Goal: Task Accomplishment & Management: Manage account settings

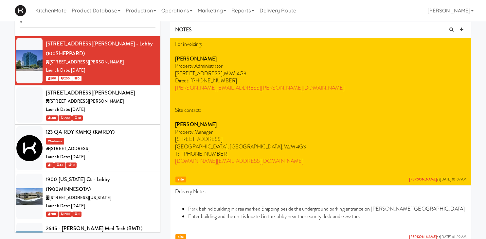
scroll to position [2074, 0]
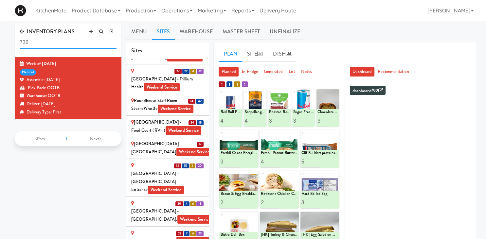
drag, startPoint x: 66, startPoint y: 41, endPoint x: -17, endPoint y: 37, distance: 83.2
click at [20, 37] on input "736" at bounding box center [68, 43] width 97 height 12
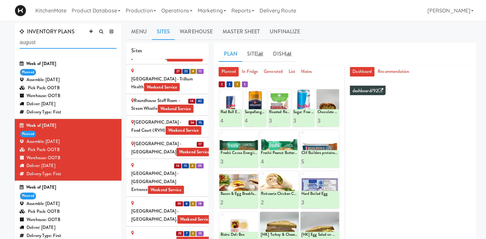
type input "august"
click at [70, 104] on div "Deliver: Thursday Sep 04, 2025" at bounding box center [68, 104] width 97 height 8
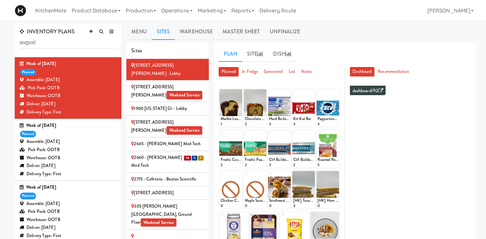
click at [192, 154] on div "14 5 7" at bounding box center [194, 158] width 20 height 8
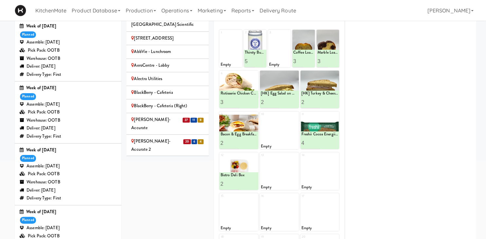
scroll to position [221, 0]
click at [151, 115] on div "Bothwell-Accurate" at bounding box center [167, 123] width 73 height 16
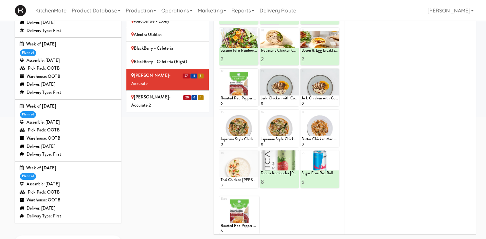
scroll to position [144, 0]
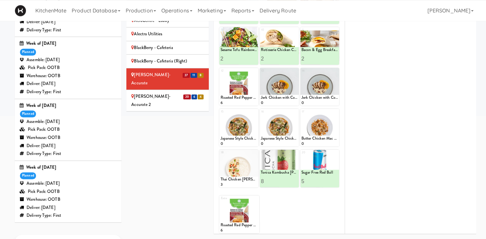
click at [155, 93] on div "Bothwell-Accurate 2" at bounding box center [167, 101] width 73 height 16
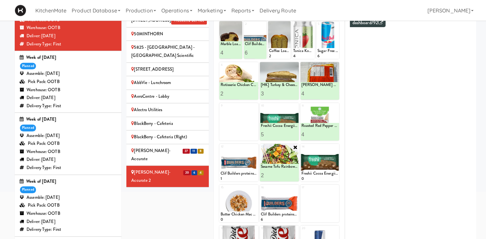
scroll to position [56, 0]
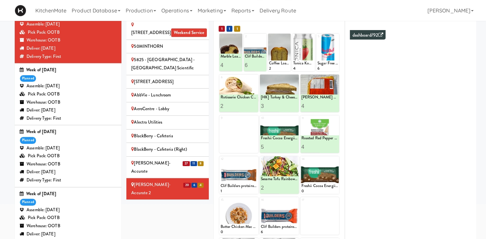
click at [301, 166] on div at bounding box center [319, 175] width 39 height 38
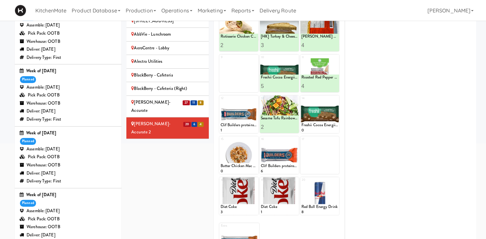
scroll to position [14, 0]
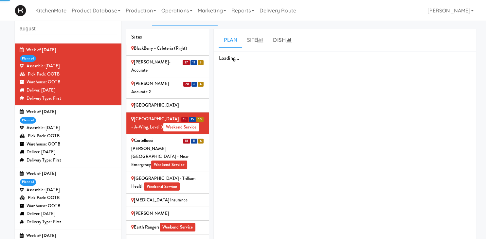
scroll to position [370, 0]
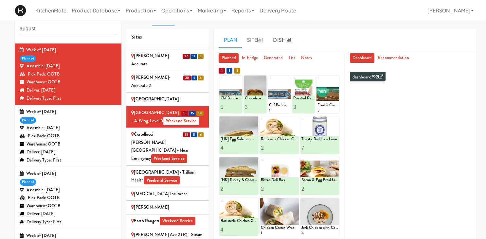
click at [161, 131] on div "Cortellucci Vaughan Hospital - near Emergency Weekend Service" at bounding box center [167, 147] width 73 height 32
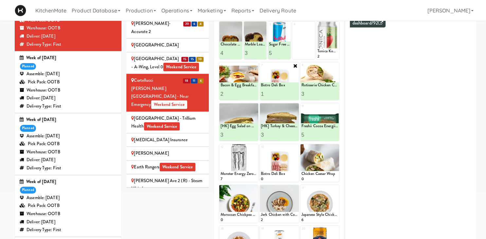
scroll to position [78, 0]
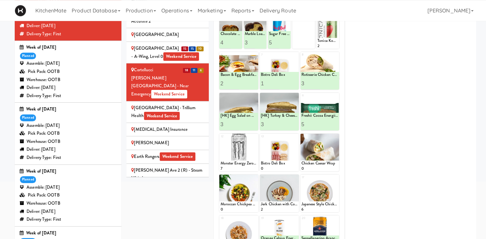
click at [210, 31] on div "Sites 100 Sheppard Ave - Lobby 110 Sheppard Ave E Weekend Service 1900 Minnesot…" at bounding box center [169, 73] width 87 height 218
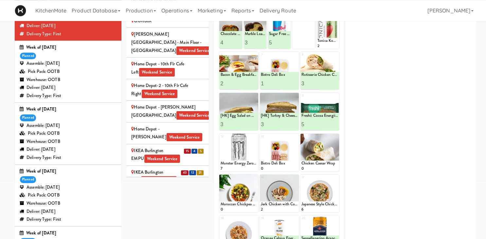
scroll to position [593, 0]
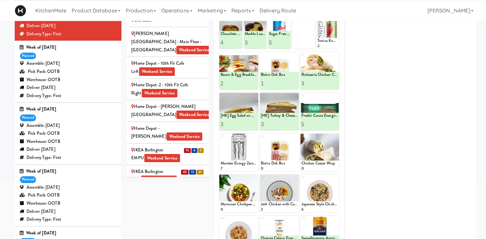
click at [142, 146] on div "IKEA Burlington EMPU Weekend Service" at bounding box center [167, 154] width 73 height 16
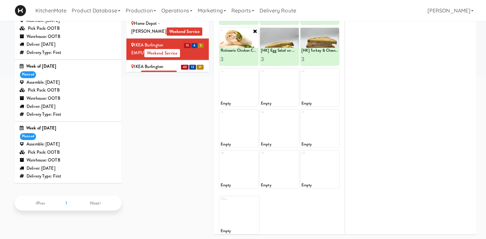
scroll to position [33, 0]
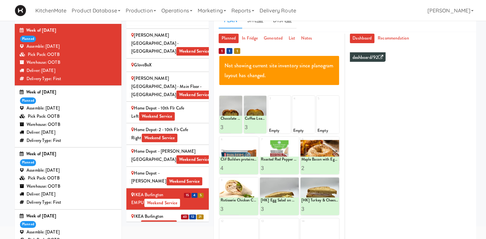
click at [174, 213] on div "IKEA Burlington Store Weekend Service" at bounding box center [167, 221] width 73 height 16
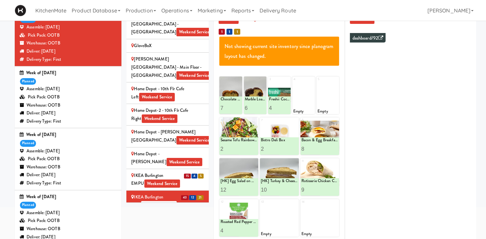
scroll to position [53, 0]
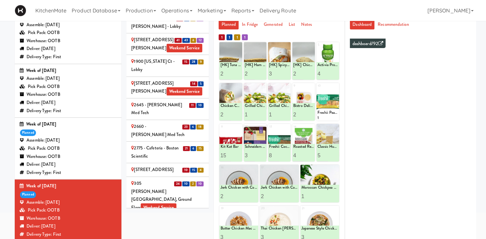
scroll to position [1424, 0]
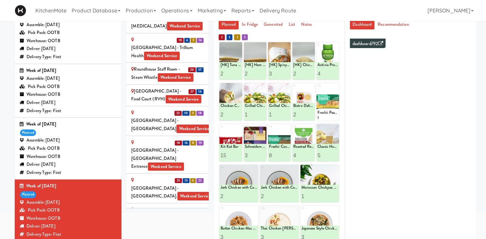
click at [77, 93] on div "Warehouse: OOTB" at bounding box center [68, 95] width 97 height 8
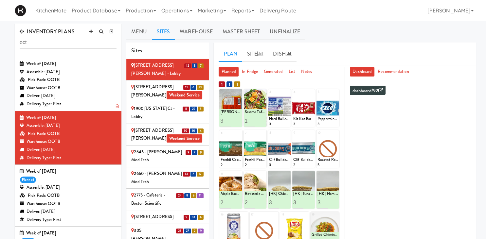
click at [80, 91] on div "Warehouse: OOTB" at bounding box center [68, 88] width 97 height 8
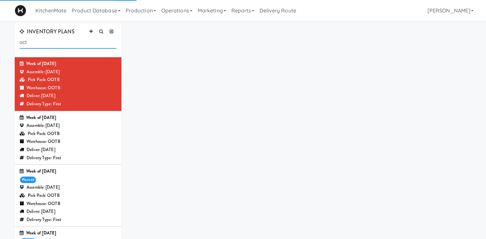
drag, startPoint x: 40, startPoint y: 44, endPoint x: 3, endPoint y: 46, distance: 37.1
click at [20, 46] on input "oct" at bounding box center [68, 43] width 97 height 12
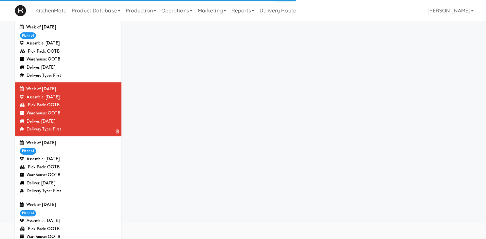
scroll to position [37, 0]
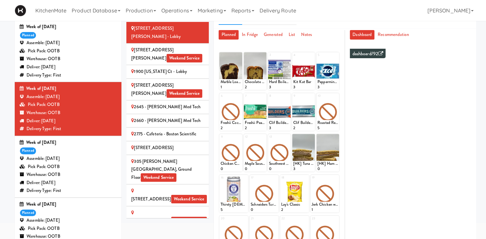
click at [154, 117] on li "2660 - Baylis Med Tech" at bounding box center [167, 121] width 82 height 14
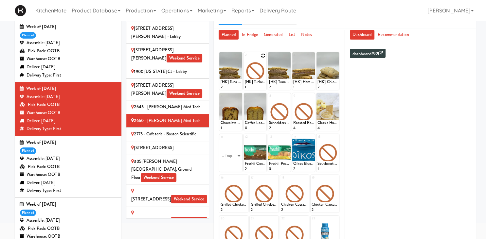
click at [261, 57] on icon at bounding box center [263, 55] width 5 height 5
click at [245, 59] on select "- Empty - Activia Probiotic Peach Mango Smoothie Aquafina Water Chocolate Milk …" at bounding box center [255, 74] width 21 height 31
click option "[HK] Tuna Salad on Multigrain" at bounding box center [0, 0] width 0 height 0
click at [258, 86] on button at bounding box center [260, 84] width 9 height 8
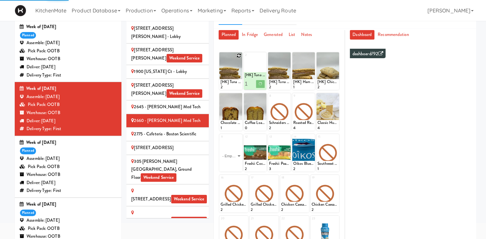
click at [238, 54] on icon at bounding box center [239, 55] width 5 height 5
click at [220, 59] on select "- Empty - Activia Probiotic Peach Mango Smoothie Aquafina Water Chocolate Milk …" at bounding box center [230, 74] width 21 height 31
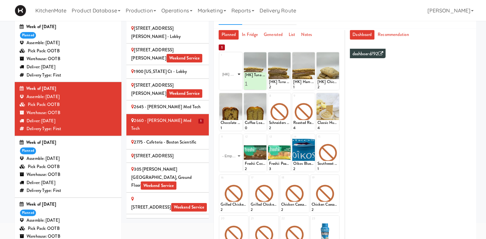
click option "[HK] Tuna Salad on Multigrain" at bounding box center [0, 0] width 0 height 0
type input "1"
click at [235, 82] on icon at bounding box center [235, 84] width 3 height 4
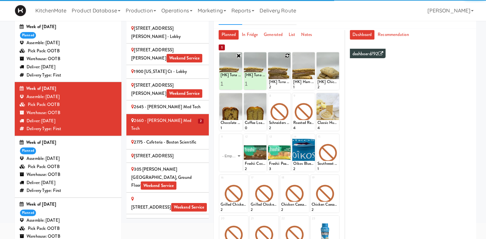
click at [285, 54] on div at bounding box center [279, 71] width 23 height 38
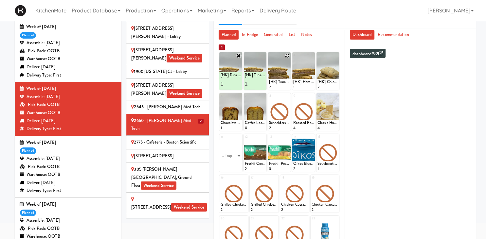
click at [286, 56] on icon at bounding box center [287, 55] width 5 height 5
click at [269, 59] on select "- Empty - Activia Probiotic Peach Mango Smoothie Aquafina Water Chocolate Milk …" at bounding box center [279, 74] width 21 height 31
click option "[HK] Ham & Cheese on Multigrain" at bounding box center [0, 0] width 0 height 0
click at [284, 83] on icon at bounding box center [284, 84] width 3 height 4
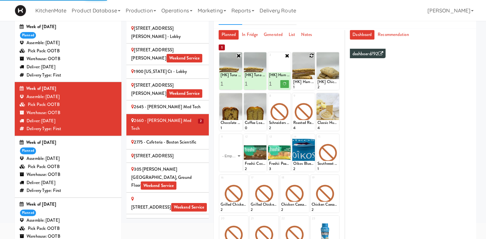
click at [312, 56] on icon at bounding box center [311, 55] width 5 height 5
click at [293, 59] on select "- Empty - Activia Probiotic Peach Mango Smoothie Aquafina Water Chocolate Milk …" at bounding box center [303, 74] width 21 height 31
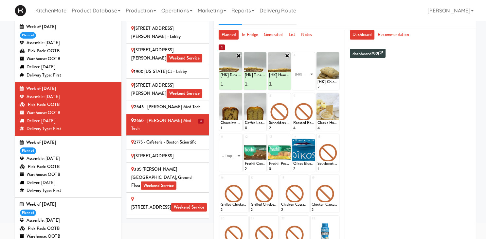
click option "[HK] Ham & Cheese on Multigrain" at bounding box center [0, 0] width 0 height 0
click at [309, 83] on icon at bounding box center [308, 84] width 3 height 4
click at [337, 54] on icon at bounding box center [335, 55] width 5 height 5
click at [317, 59] on select "- Empty - Activia Probiotic Peach Mango Smoothie Aquafina Water Chocolate Milk …" at bounding box center [327, 74] width 21 height 31
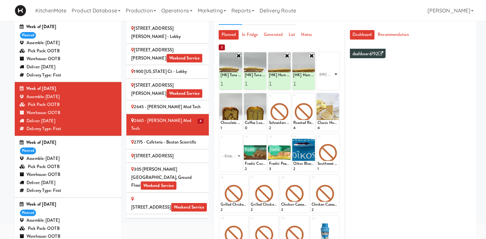
click option "[HK] Chicken & Swiss Cheese On Focaccia" at bounding box center [0, 0] width 0 height 0
type input "2"
click at [326, 82] on input "2" at bounding box center [322, 84] width 10 height 12
click at [332, 85] on icon at bounding box center [332, 84] width 3 height 4
click at [238, 96] on icon at bounding box center [239, 96] width 5 height 5
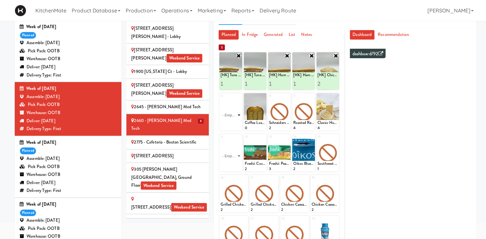
click at [220, 99] on select "- Empty - Activia Probiotic Peach Mango Smoothie Aquafina Water Chocolate Milk …" at bounding box center [230, 114] width 21 height 31
click option "Chocolate Chip Loaf Cake" at bounding box center [0, 0] width 0 height 0
click at [228, 122] on input "2" at bounding box center [225, 125] width 10 height 12
type input "3"
click at [228, 122] on input "3" at bounding box center [225, 125] width 10 height 12
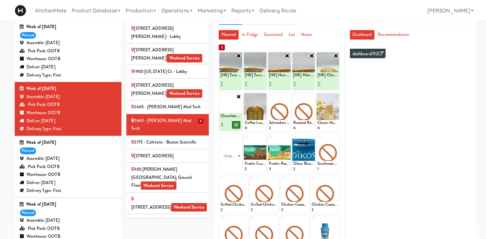
click at [235, 124] on icon at bounding box center [235, 125] width 3 height 4
click at [265, 96] on icon at bounding box center [263, 96] width 5 height 5
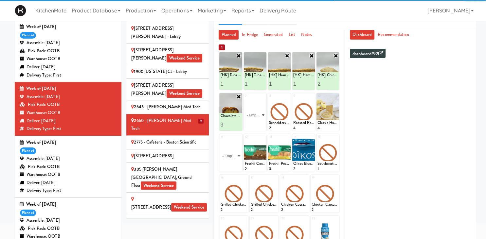
click at [245, 99] on select "- Empty - Activia Probiotic Peach Mango Smoothie Aquafina Water Chocolate Milk …" at bounding box center [255, 114] width 21 height 31
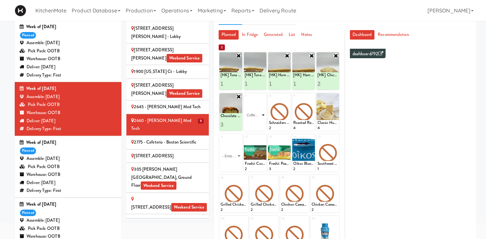
click option "Coffee Loaf Cake" at bounding box center [0, 0] width 0 height 0
click at [252, 123] on input "2" at bounding box center [250, 125] width 10 height 12
type input "3"
click at [252, 123] on input "3" at bounding box center [250, 125] width 10 height 12
click at [258, 124] on button at bounding box center [260, 125] width 9 height 8
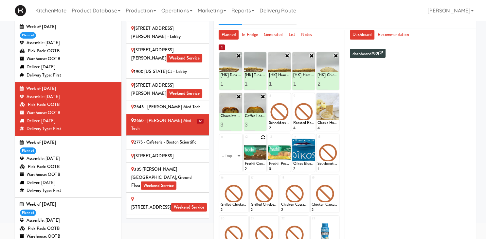
click at [263, 137] on icon at bounding box center [263, 137] width 5 height 5
click at [245, 140] on select "- Empty - Activia Probiotic Peach Mango Smoothie Aquafina Water Chocolate Milk …" at bounding box center [255, 155] width 21 height 31
click option "Freshii Cocoa Energii Bites" at bounding box center [0, 0] width 0 height 0
type input "5"
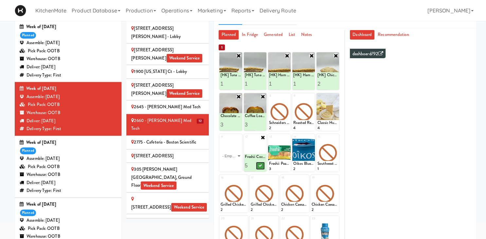
click at [262, 166] on icon at bounding box center [259, 166] width 3 height 4
click at [289, 137] on icon at bounding box center [287, 137] width 5 height 5
click at [269, 140] on select "- Empty - Activia Probiotic Peach Mango Smoothie Aquafina Water Chocolate Milk …" at bounding box center [279, 155] width 21 height 31
click option "Freshii Peanut Butter Energii Bites" at bounding box center [0, 0] width 0 height 0
click at [277, 165] on input "2" at bounding box center [274, 166] width 10 height 12
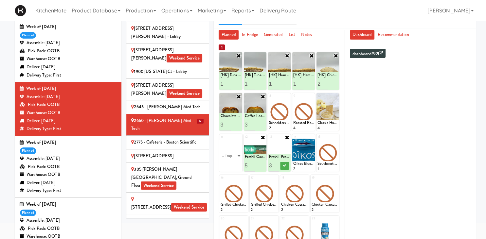
click at [277, 165] on input "3" at bounding box center [274, 166] width 10 height 12
click at [277, 165] on input "4" at bounding box center [274, 166] width 10 height 12
type input "5"
click at [277, 165] on input "5" at bounding box center [274, 166] width 10 height 12
click at [283, 166] on button at bounding box center [284, 166] width 9 height 8
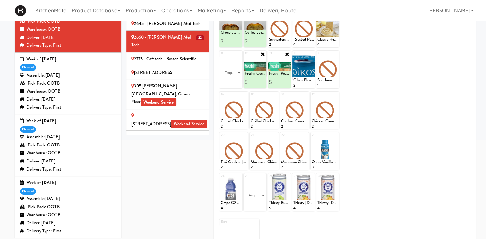
scroll to position [120, 0]
click at [245, 180] on select "- Empty - Activia Probiotic Peach Mango Smoothie Aquafina Water Chocolate Milk …" at bounding box center [255, 195] width 21 height 31
click at [246, 202] on select "- Empty - Activia Probiotic Peach Mango Smoothie Aquafina Water Chocolate Milk …" at bounding box center [255, 195] width 21 height 31
click at [244, 94] on icon at bounding box center [244, 95] width 5 height 5
click at [220, 98] on select "- Empty - Activia Probiotic Peach Mango Smoothie Aquafina Water Chocolate Milk …" at bounding box center [233, 113] width 27 height 31
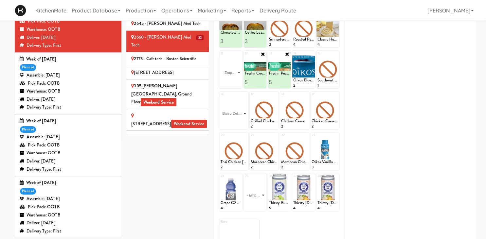
click option "Bistro Deli Box" at bounding box center [0, 0] width 0 height 0
click at [241, 123] on icon at bounding box center [239, 123] width 3 height 4
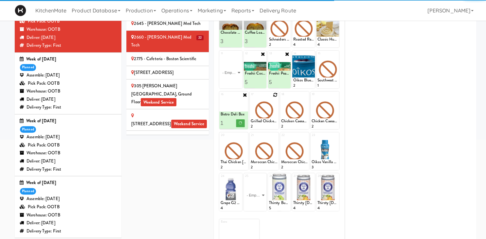
click at [276, 95] on icon at bounding box center [275, 95] width 5 height 5
click at [251, 98] on select "- Empty - Activia Probiotic Peach Mango Smoothie Aquafina Water Chocolate Milk …" at bounding box center [264, 113] width 27 height 31
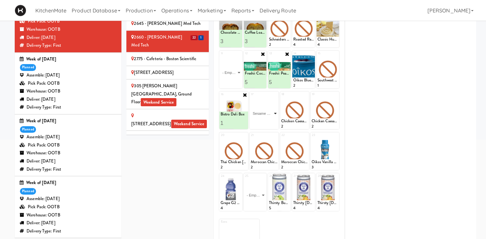
click option "Sesame Tofu Rainbow Bowl" at bounding box center [0, 0] width 0 height 0
type input "1"
click at [272, 122] on icon at bounding box center [270, 123] width 3 height 4
click at [306, 94] on icon at bounding box center [305, 95] width 5 height 5
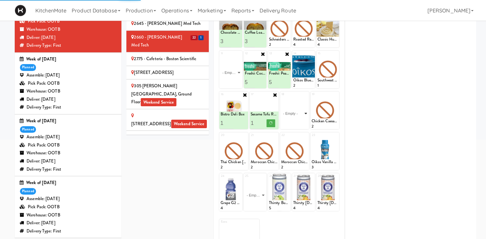
click at [281, 98] on select "- Empty - Activia Probiotic Peach Mango Smoothie Aquafina Water Chocolate Milk …" at bounding box center [294, 113] width 27 height 31
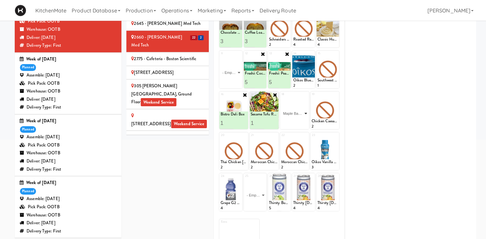
click option "Maple Bacon with Egg & Cheddar on Sesame Seed Bagel" at bounding box center [0, 0] width 0 height 0
type input "2"
click at [290, 122] on input "2" at bounding box center [287, 123] width 13 height 12
click at [300, 122] on icon at bounding box center [300, 123] width 3 height 4
click at [337, 93] on icon at bounding box center [335, 95] width 5 height 5
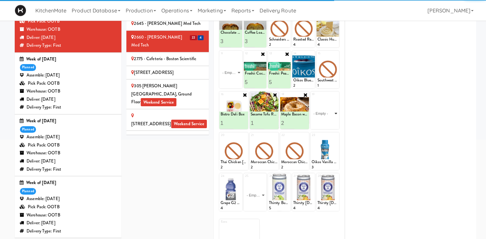
click at [311, 98] on select "- Empty - Activia Probiotic Peach Mango Smoothie Aquafina Water Chocolate Milk …" at bounding box center [324, 113] width 27 height 31
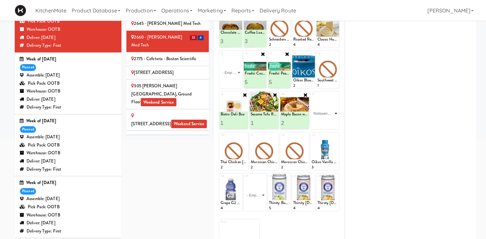
click option "Rotisserie Chicken Chipotle Wrap" at bounding box center [0, 0] width 0 height 0
type input "2"
click at [321, 120] on input "2" at bounding box center [317, 123] width 13 height 12
click at [329, 122] on button at bounding box center [331, 123] width 9 height 8
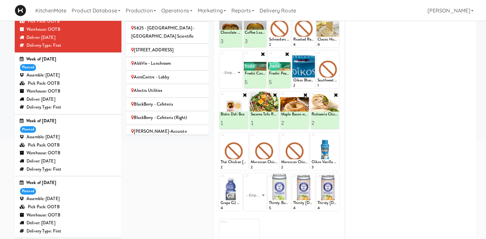
scroll to position [212, 0]
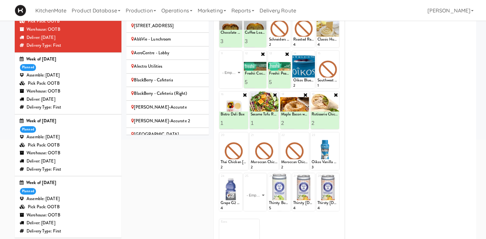
click at [179, 103] on div "Bothwell-Accurate" at bounding box center [167, 107] width 73 height 8
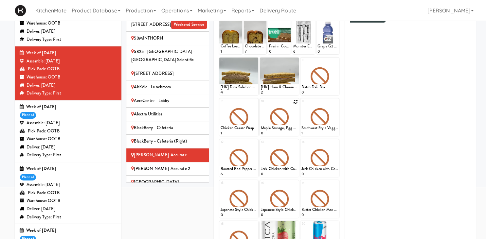
scroll to position [72, 0]
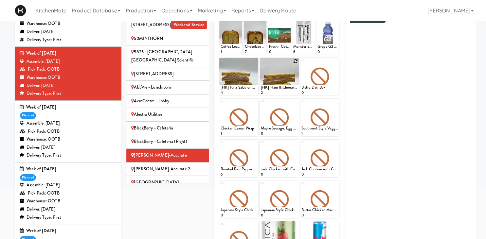
click at [295, 62] on icon at bounding box center [295, 61] width 5 height 5
click at [261, 64] on select "- Empty - Activia Probiotic Peach Mango Smoothie Aquafina Water Chocolate Milk …" at bounding box center [279, 79] width 37 height 31
click option "[HK] Ham & Cheese on Multigrain" at bounding box center [0, 0] width 0 height 0
type input "4"
click at [289, 89] on icon at bounding box center [288, 90] width 3 height 4
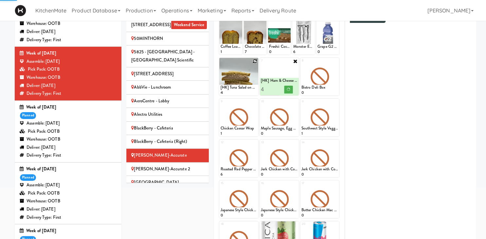
click at [256, 61] on icon at bounding box center [255, 61] width 5 height 5
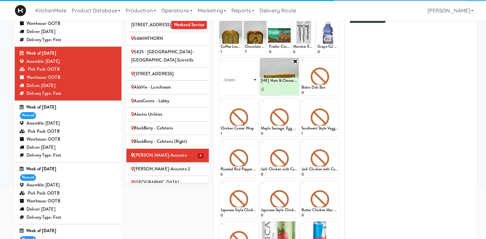
click at [220, 64] on select "- Empty - Activia Probiotic Peach Mango Smoothie Aquafina Water Chocolate Milk …" at bounding box center [238, 79] width 37 height 31
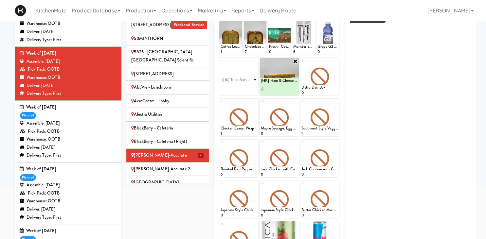
click option "[HK] Tuna Salad on Multigrain" at bounding box center [0, 0] width 0 height 0
click at [237, 88] on input "2" at bounding box center [229, 89] width 18 height 12
type input "3"
click at [237, 88] on input "3" at bounding box center [229, 89] width 18 height 12
click at [247, 89] on icon at bounding box center [247, 90] width 3 height 4
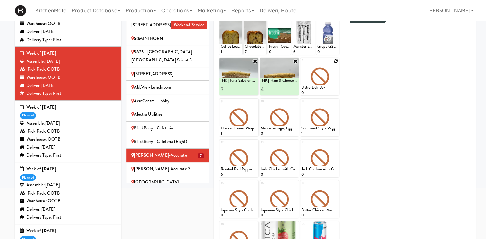
click at [336, 61] on icon at bounding box center [335, 61] width 5 height 5
click at [301, 64] on select "- Empty - Activia Probiotic Peach Mango Smoothie Aquafina Water Chocolate Milk …" at bounding box center [319, 79] width 37 height 31
click option "Bistro Deli Box" at bounding box center [0, 0] width 0 height 0
type input "2"
click at [316, 89] on input "2" at bounding box center [310, 89] width 18 height 12
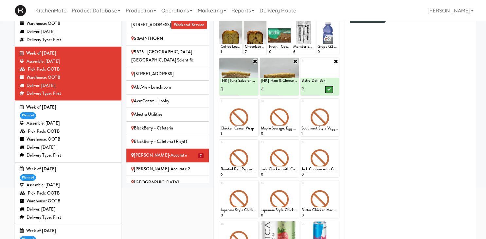
click at [330, 91] on icon at bounding box center [328, 90] width 3 height 4
click at [255, 102] on icon at bounding box center [255, 102] width 5 height 5
click at [220, 105] on select "- Empty - Activia Probiotic Peach Mango Smoothie Aquafina Water Chocolate Milk …" at bounding box center [238, 120] width 37 height 31
click option "Bacon & Egg Breakfast Wrap" at bounding box center [0, 0] width 0 height 0
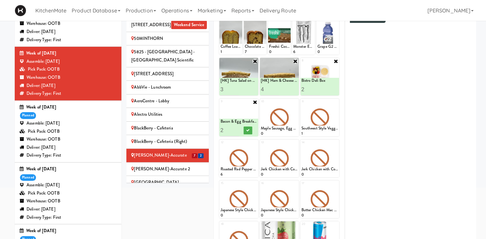
type input "2"
click at [236, 128] on input "2" at bounding box center [229, 130] width 18 height 12
click at [251, 130] on button at bounding box center [248, 131] width 9 height 8
click at [296, 102] on icon at bounding box center [295, 102] width 5 height 5
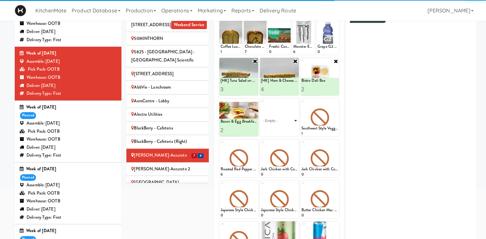
click at [261, 105] on select "- Empty - Activia Probiotic Peach Mango Smoothie Aquafina Water Chocolate Milk …" at bounding box center [279, 120] width 37 height 31
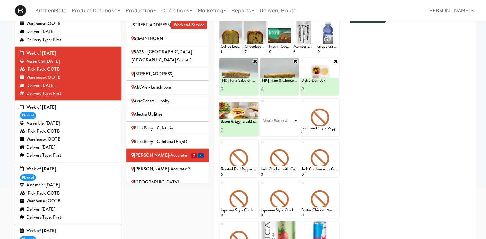
click option "Maple Bacon with Egg & Cheddar on Sesame Seed Bagel" at bounding box center [0, 0] width 0 height 0
click at [273, 127] on input "1" at bounding box center [270, 130] width 18 height 12
type input "2"
click at [276, 128] on input "2" at bounding box center [270, 130] width 18 height 12
click at [288, 131] on icon at bounding box center [288, 131] width 3 height 4
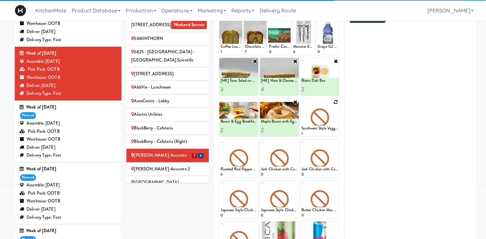
click at [334, 101] on icon at bounding box center [335, 102] width 5 height 5
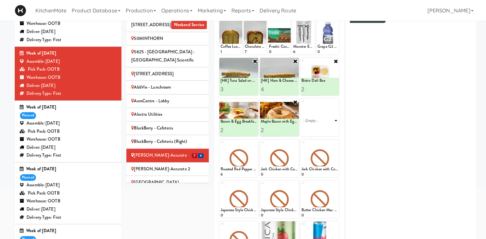
click at [301, 105] on select "- Empty - Activia Probiotic Peach Mango Smoothie Aquafina Water Chocolate Milk …" at bounding box center [319, 120] width 37 height 31
click option "Rotisserie Chicken Chipotle Wrap" at bounding box center [0, 0] width 0 height 0
click at [317, 131] on input "0" at bounding box center [310, 130] width 18 height 12
click at [317, 129] on input "1" at bounding box center [310, 130] width 18 height 12
type input "2"
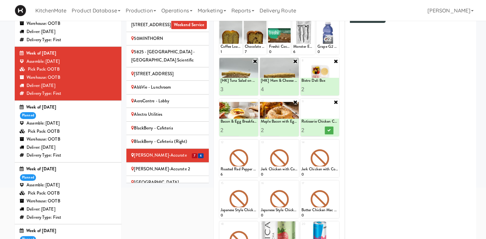
click at [317, 129] on input "2" at bounding box center [310, 130] width 18 height 12
click at [329, 129] on icon at bounding box center [328, 131] width 3 height 4
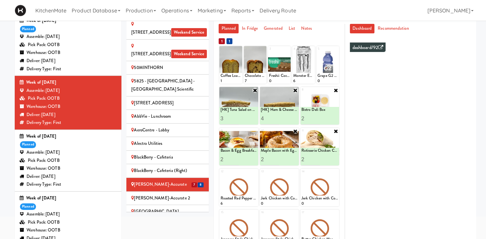
scroll to position [29, 0]
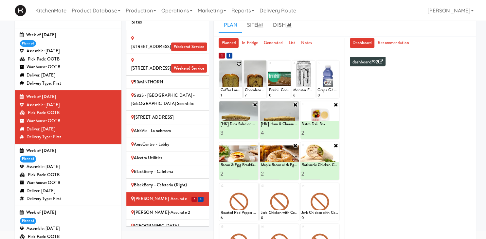
click at [239, 62] on icon at bounding box center [239, 64] width 5 height 5
click at [220, 67] on select "- Empty - Activia Probiotic Peach Mango Smoothie Aquafina Water Chocolate Milk …" at bounding box center [230, 82] width 21 height 31
click option "Coffee Loaf Cake" at bounding box center [0, 0] width 0 height 0
type input "5"
click at [237, 93] on icon at bounding box center [235, 92] width 3 height 4
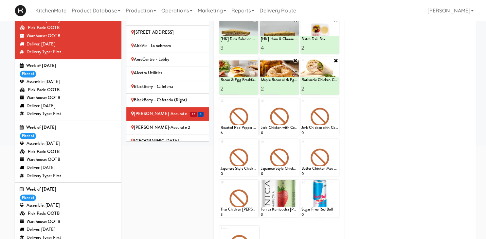
scroll to position [114, 0]
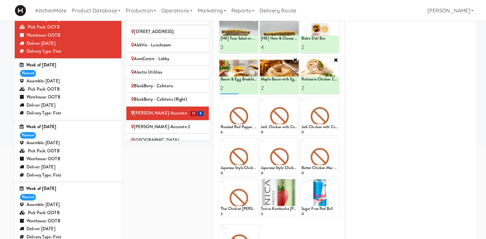
click at [237, 93] on input "2" at bounding box center [229, 88] width 18 height 12
click at [297, 182] on icon at bounding box center [295, 182] width 5 height 5
click at [261, 185] on select "- Empty - Activia Probiotic Peach Mango Smoothie Aquafina Water Chocolate Milk …" at bounding box center [279, 200] width 37 height 31
click option "Tonica Kombucha [PERSON_NAME] Bounce" at bounding box center [0, 0] width 0 height 0
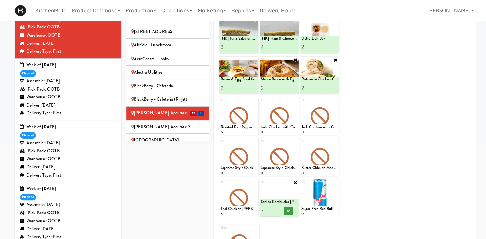
type input "7"
click at [288, 208] on button at bounding box center [288, 211] width 9 height 8
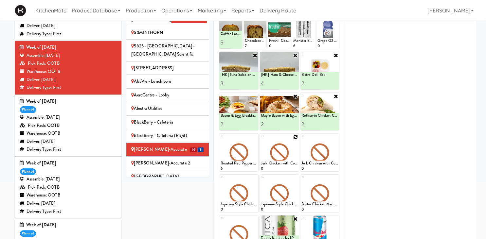
scroll to position [129, 0]
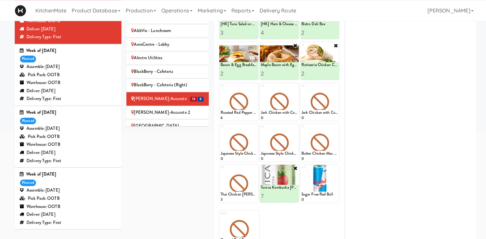
click at [195, 106] on li "Bothwell-Accurate 2" at bounding box center [167, 113] width 82 height 14
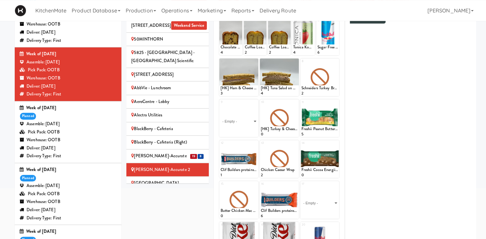
scroll to position [71, 0]
click at [253, 62] on icon at bounding box center [255, 62] width 5 height 5
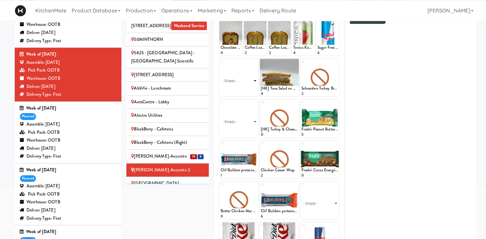
click at [220, 65] on select "- Empty - Activia Probiotic Peach Mango Smoothie Aquafina Water Chocolate Milk …" at bounding box center [238, 80] width 37 height 31
click option "[HK] Ham & Cheese on Multigrain" at bounding box center [0, 0] width 0 height 0
click at [235, 89] on input "2" at bounding box center [229, 90] width 18 height 12
click at [235, 89] on input "3" at bounding box center [229, 90] width 18 height 12
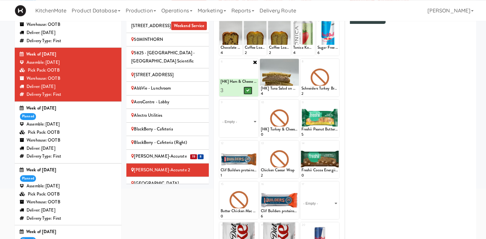
click at [246, 90] on button at bounding box center [248, 91] width 9 height 8
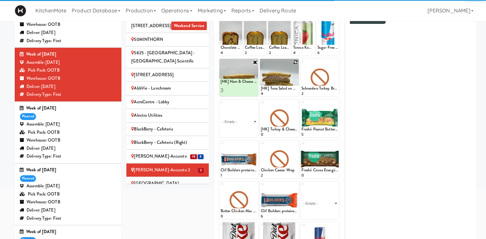
click at [295, 63] on icon at bounding box center [295, 62] width 5 height 5
click at [261, 65] on select "- Empty - Activia Probiotic Peach Mango Smoothie Aquafina Water Chocolate Milk …" at bounding box center [279, 80] width 37 height 31
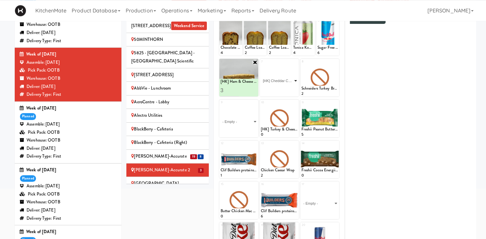
click option "[HK] Cheddar Cheese Bagel" at bounding box center [0, 0] width 0 height 0
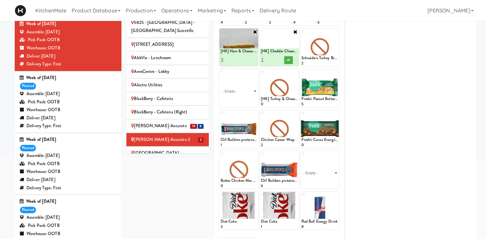
scroll to position [106, 0]
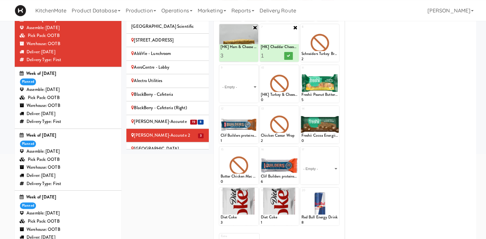
click at [295, 27] on icon at bounding box center [295, 27] width 5 height 5
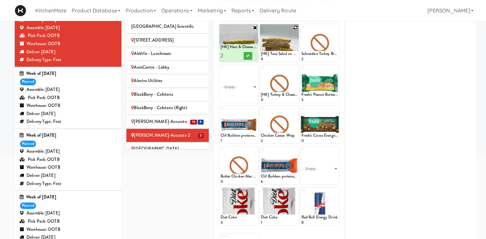
type input "2"
click at [235, 58] on input "2" at bounding box center [229, 56] width 18 height 12
click at [248, 56] on icon at bounding box center [247, 56] width 3 height 4
click at [298, 26] on div at bounding box center [279, 43] width 39 height 38
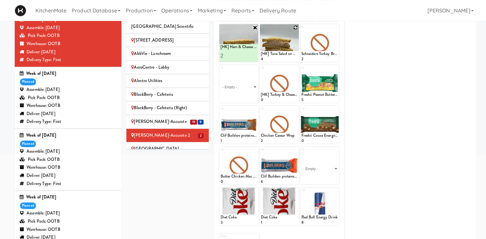
click at [295, 27] on icon at bounding box center [295, 27] width 5 height 5
click at [261, 30] on select "- Empty - Activia Probiotic Peach Mango Smoothie Aquafina Water Chocolate Milk …" at bounding box center [279, 45] width 37 height 31
click option "[HK] Tuna Salad on Multigrain" at bounding box center [0, 0] width 0 height 0
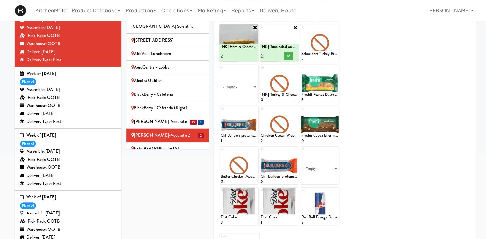
click at [276, 55] on input "2" at bounding box center [270, 56] width 18 height 12
type input "3"
click at [276, 55] on input "3" at bounding box center [270, 56] width 18 height 12
click at [287, 56] on icon at bounding box center [288, 56] width 3 height 4
click at [220, 71] on select "- Empty - Activia Probiotic Peach Mango Smoothie Aquafina Water Chocolate Milk …" at bounding box center [238, 86] width 37 height 31
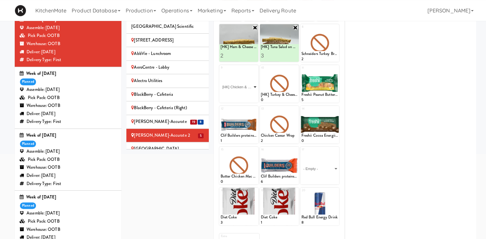
click option "[HK] Chicken & Swiss Cheese On Focaccia" at bounding box center [0, 0] width 0 height 0
type input "2"
click at [237, 94] on input "2" at bounding box center [229, 97] width 18 height 12
click at [248, 97] on icon at bounding box center [247, 97] width 3 height 4
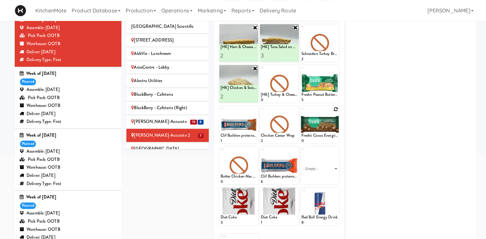
click at [337, 111] on icon at bounding box center [335, 109] width 5 height 5
click at [301, 112] on select "- Empty - Activia Probiotic Peach Mango Smoothie Aquafina Water Chocolate Milk …" at bounding box center [319, 127] width 37 height 31
click option "Freshii Cocoa Energii Bites" at bounding box center [0, 0] width 0 height 0
type input "5"
click at [328, 136] on icon at bounding box center [328, 138] width 3 height 4
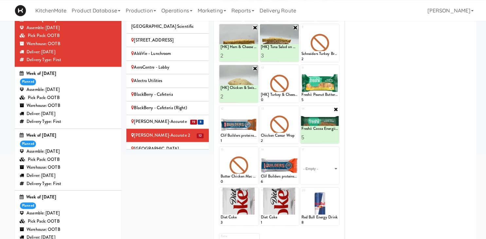
click at [336, 111] on icon at bounding box center [335, 109] width 5 height 5
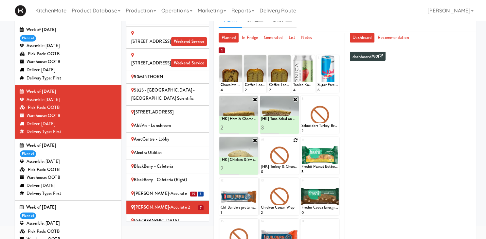
click at [296, 140] on icon at bounding box center [295, 140] width 5 height 5
click at [261, 143] on select "- Empty - Activia Probiotic Peach Mango Smoothie Aquafina Water Chocolate Milk …" at bounding box center [279, 158] width 37 height 31
click option "Rotisserie Chicken Chipotle Wrap" at bounding box center [0, 0] width 0 height 0
click at [274, 166] on input "1" at bounding box center [270, 169] width 18 height 12
type input "2"
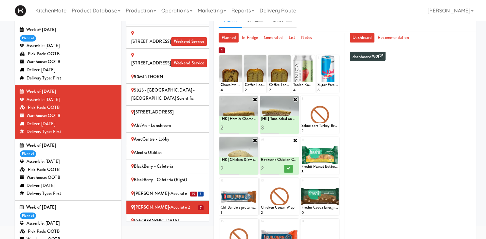
click at [275, 168] on input "2" at bounding box center [270, 169] width 18 height 12
click at [288, 172] on button at bounding box center [288, 169] width 9 height 8
click at [287, 58] on icon at bounding box center [287, 58] width 5 height 5
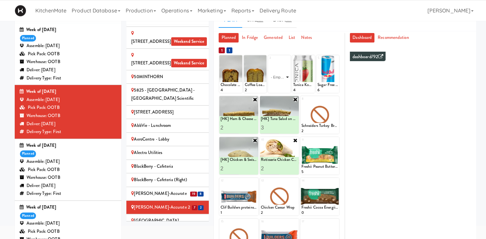
click at [269, 62] on select "- Empty - Activia Probiotic Peach Mango Smoothie Aquafina Water Chocolate Milk …" at bounding box center [279, 77] width 21 height 31
click option "Coffee Loaf Cake" at bounding box center [0, 0] width 0 height 0
type input "4"
click at [286, 87] on icon at bounding box center [284, 87] width 3 height 4
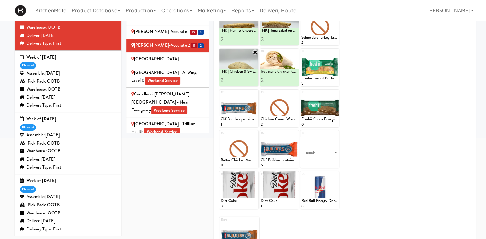
scroll to position [124, 0]
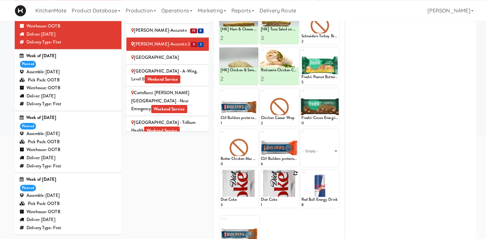
click at [296, 174] on icon at bounding box center [295, 173] width 5 height 5
click at [261, 176] on select "- Empty - Activia Probiotic Peach Mango Smoothie Aquafina Water Chocolate Milk …" at bounding box center [279, 191] width 37 height 31
click option "Thirsty [DEMOGRAPHIC_DATA] - Peach Mango" at bounding box center [0, 0] width 0 height 0
type input "4"
click at [288, 200] on icon at bounding box center [288, 202] width 3 height 4
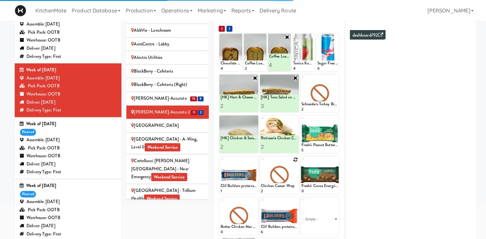
scroll to position [55, 0]
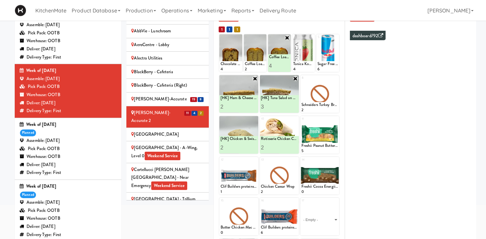
click at [149, 144] on div "Cambridge Memorial Hospital - A-Wing, Level 0 Weekend Service" at bounding box center [167, 152] width 73 height 16
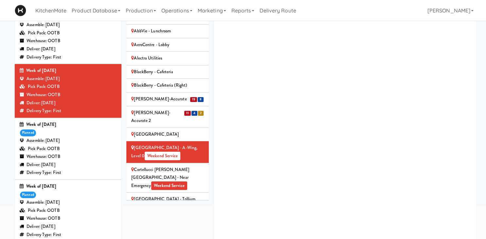
click at [272, 121] on div "Loading..." at bounding box center [345, 132] width 262 height 245
click at [181, 152] on span "Weekend Service" at bounding box center [163, 156] width 36 height 9
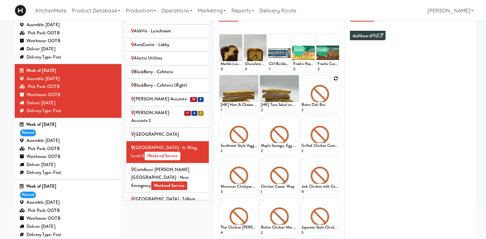
click at [336, 79] on icon at bounding box center [335, 78] width 5 height 5
click at [301, 81] on select "- Empty - Activia Probiotic Peach Mango Smoothie Aquafina Water Chocolate Milk …" at bounding box center [319, 96] width 37 height 31
click option "Bistro Deli Box" at bounding box center [0, 0] width 0 height 0
type input "2"
click at [316, 105] on input "2" at bounding box center [310, 107] width 18 height 12
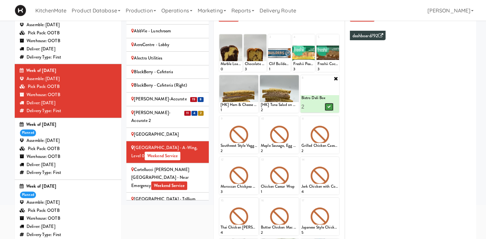
click at [328, 108] on icon at bounding box center [328, 107] width 3 height 4
click at [337, 120] on icon at bounding box center [335, 119] width 5 height 5
click at [301, 122] on select "- Empty - Activia Probiotic Peach Mango Smoothie Aquafina Water Chocolate Milk …" at bounding box center [319, 137] width 37 height 31
click option "Rotisserie Chicken Chipotle Wrap" at bounding box center [0, 0] width 0 height 0
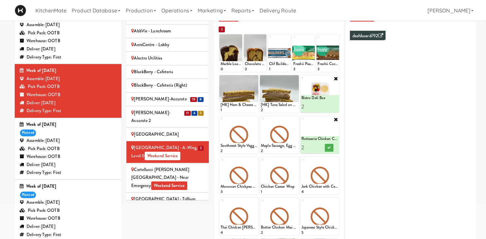
click at [316, 146] on input "2" at bounding box center [310, 148] width 18 height 12
type input "3"
click at [316, 146] on input "3" at bounding box center [310, 148] width 18 height 12
click at [329, 148] on icon at bounding box center [328, 148] width 3 height 4
click at [256, 77] on icon at bounding box center [255, 78] width 5 height 5
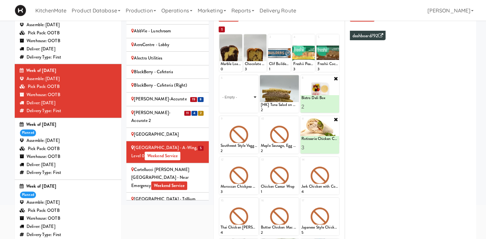
click at [220, 81] on select "- Empty - Activia Probiotic Peach Mango Smoothie Aquafina Water Chocolate Milk …" at bounding box center [238, 96] width 37 height 31
click option "[HK] Ham & Cheese on Multigrain" at bounding box center [0, 0] width 0 height 0
click at [236, 105] on input "2" at bounding box center [229, 107] width 18 height 12
type input "3"
click at [236, 105] on input "3" at bounding box center [229, 107] width 18 height 12
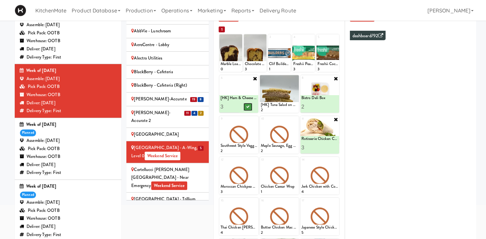
click at [251, 107] on button at bounding box center [248, 107] width 9 height 8
click at [297, 79] on icon at bounding box center [295, 78] width 5 height 5
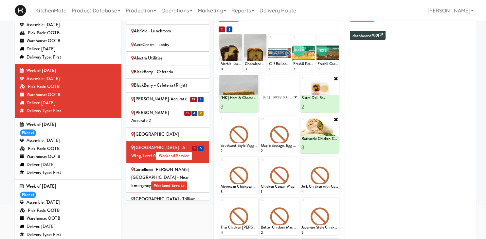
click option "[HK] Turkey & Cheese Multigrain" at bounding box center [0, 0] width 0 height 0
type input "3"
click at [287, 106] on icon at bounding box center [288, 107] width 3 height 4
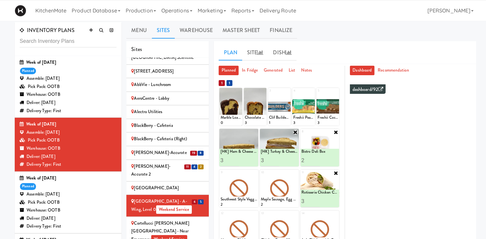
scroll to position [1, 0]
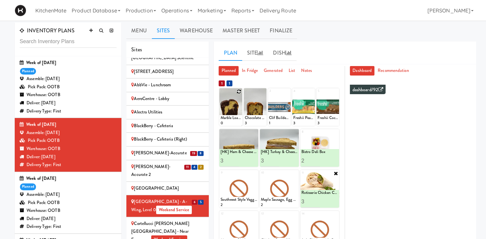
click at [239, 91] on icon at bounding box center [239, 91] width 5 height 5
click at [220, 95] on select "- Empty - Activia Probiotic Peach Mango Smoothie Aquafina Water Chocolate Milk …" at bounding box center [230, 110] width 21 height 31
click option "Marble Loaf Cake" at bounding box center [0, 0] width 0 height 0
click at [229, 120] on input "0" at bounding box center [225, 120] width 10 height 12
click at [227, 116] on input "0" at bounding box center [225, 120] width 10 height 12
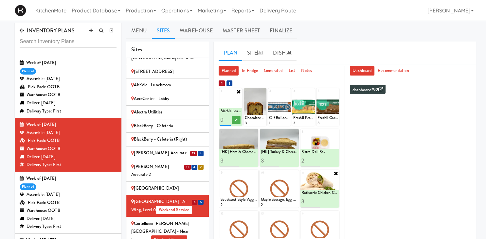
click at [227, 120] on input "0" at bounding box center [225, 120] width 10 height 12
click at [227, 116] on input "0" at bounding box center [225, 120] width 10 height 12
click at [227, 119] on input "1" at bounding box center [225, 120] width 10 height 12
type input "2"
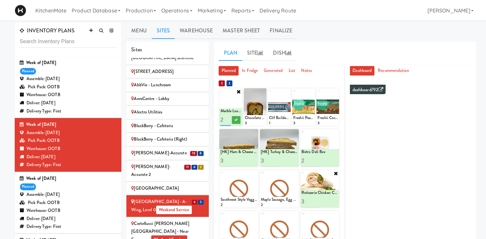
click at [227, 119] on input "2" at bounding box center [225, 120] width 10 height 12
click at [234, 121] on button at bounding box center [236, 120] width 9 height 8
click at [294, 174] on icon at bounding box center [295, 173] width 5 height 5
click at [261, 176] on select "- Empty - Activia Probiotic Peach Mango Smoothie Aquafina Water Chocolate Milk …" at bounding box center [279, 191] width 37 height 31
click option "Bacon & Egg Breakfast Wrap" at bounding box center [0, 0] width 0 height 0
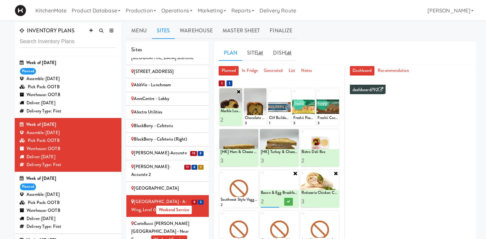
type input "2"
click at [277, 200] on input "2" at bounding box center [270, 202] width 18 height 12
click at [291, 200] on button at bounding box center [288, 202] width 9 height 8
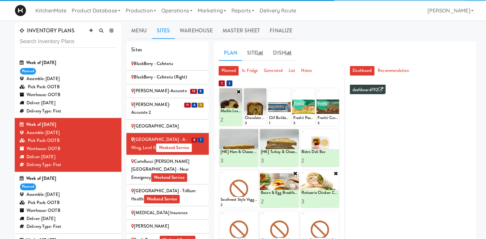
scroll to position [350, 0]
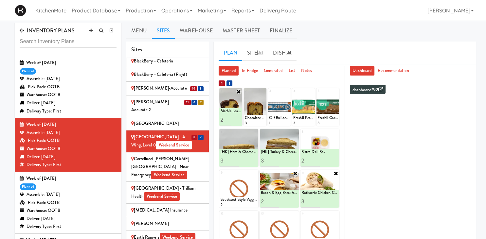
click at [155, 155] on div "Cortellucci Vaughan Hospital - near Emergency Weekend Service" at bounding box center [167, 167] width 73 height 24
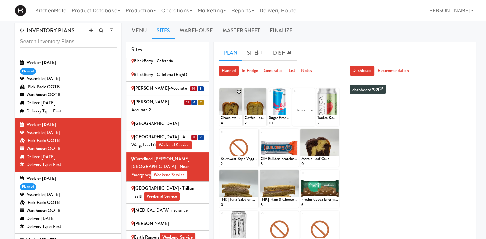
click at [240, 90] on icon at bounding box center [239, 91] width 5 height 5
click at [220, 95] on select "- Empty - Activia Probiotic Peach Mango Smoothie Aquafina Water Chocolate Milk …" at bounding box center [230, 110] width 21 height 31
click at [220, 106] on div "- Empty - Activia Probiotic Peach Mango Smoothie Aquafina Water Chocolate Milk …" at bounding box center [230, 110] width 23 height 31
click at [220, 95] on select "- Empty - Activia Probiotic Peach Mango Smoothie Aquafina Water Chocolate Milk …" at bounding box center [230, 110] width 21 height 31
click option "Chocolate Chip Loaf Cake" at bounding box center [0, 0] width 0 height 0
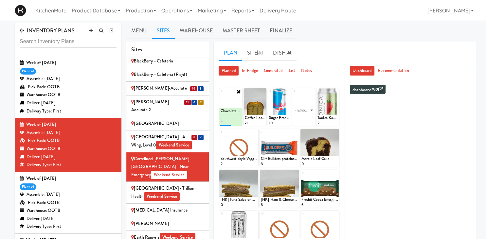
type input "1"
type input "4"
click at [236, 121] on icon at bounding box center [235, 120] width 3 height 4
click at [265, 92] on icon at bounding box center [263, 91] width 5 height 5
click at [245, 95] on select "- Empty - Activia Probiotic Peach Mango Smoothie Aquafina Water Chocolate Milk …" at bounding box center [255, 110] width 21 height 31
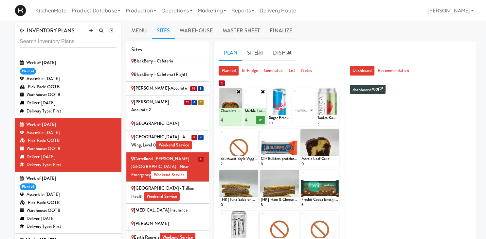
type input "4"
click at [260, 120] on icon at bounding box center [259, 120] width 3 height 4
click at [256, 133] on icon at bounding box center [255, 132] width 5 height 5
click at [220, 135] on select "- Empty - Activia Probiotic Peach Mango Smoothie Aquafina Water Chocolate Milk …" at bounding box center [238, 150] width 37 height 31
click option "Rotisserie Chicken Chipotle Wrap" at bounding box center [0, 0] width 0 height 0
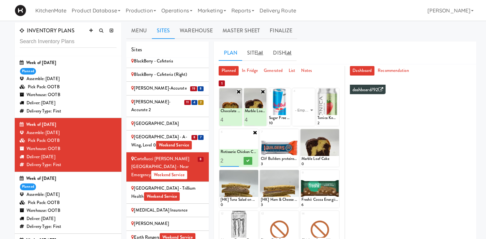
click at [235, 159] on input "2" at bounding box center [229, 161] width 18 height 12
type input "3"
click at [235, 159] on input "3" at bounding box center [229, 161] width 18 height 12
click at [247, 162] on icon at bounding box center [247, 161] width 3 height 4
click at [254, 174] on icon at bounding box center [255, 173] width 5 height 5
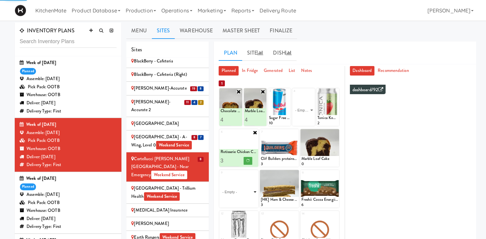
click at [220, 176] on select "- Empty - Activia Probiotic Peach Mango Smoothie Aquafina Water Chocolate Milk …" at bounding box center [238, 191] width 37 height 31
click option "[HK] Tuna Salad on Multigrain" at bounding box center [0, 0] width 0 height 0
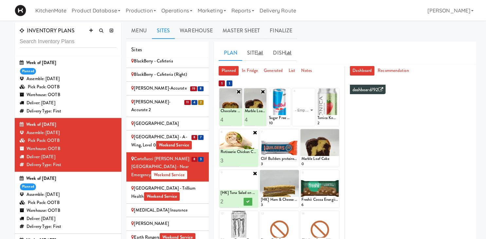
click at [235, 201] on input "2" at bounding box center [229, 202] width 18 height 12
type input "3"
click at [235, 201] on input "3" at bounding box center [229, 202] width 18 height 12
click at [245, 202] on button at bounding box center [248, 202] width 9 height 8
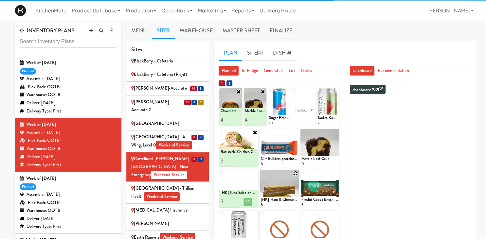
click at [294, 174] on icon at bounding box center [295, 173] width 5 height 5
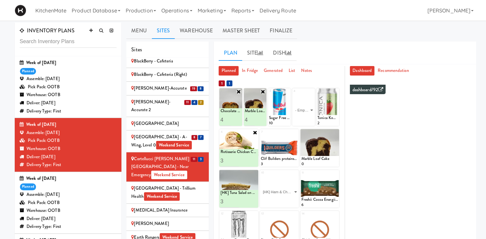
click option "[HK] Ham & Cheese on Multigrain" at bounding box center [0, 0] width 0 height 0
type input "2"
click at [274, 199] on input "2" at bounding box center [270, 202] width 18 height 12
click at [289, 202] on icon at bounding box center [288, 202] width 3 height 4
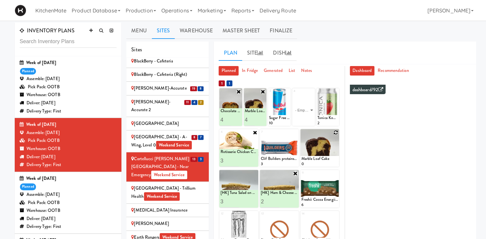
click at [337, 134] on icon at bounding box center [335, 132] width 5 height 5
click at [301, 135] on select "- Empty - Activia Probiotic Peach Mango Smoothie Aquafina Water Chocolate Milk …" at bounding box center [319, 150] width 37 height 31
click option "Bistro Deli Box" at bounding box center [0, 0] width 0 height 0
click at [329, 159] on icon at bounding box center [328, 161] width 3 height 4
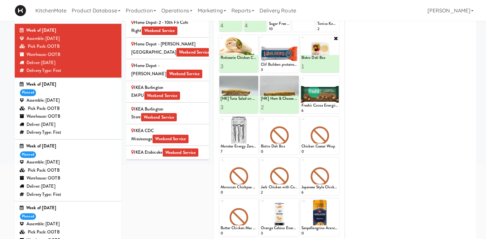
scroll to position [622, 0]
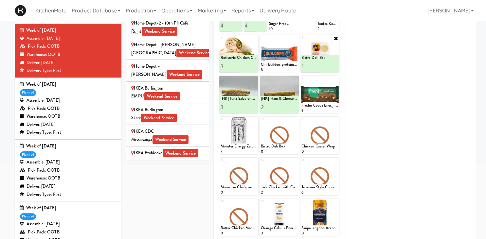
click at [189, 84] on div "IKEA Burlington EMPU Weekend Service" at bounding box center [167, 92] width 73 height 16
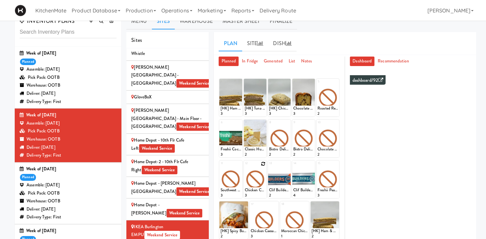
scroll to position [0, 0]
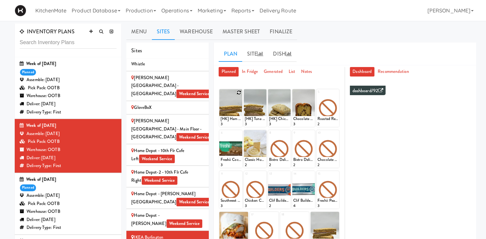
click at [238, 93] on icon at bounding box center [239, 92] width 5 height 5
click at [220, 96] on select "- Empty - Activia Probiotic Peach Mango Smoothie Aquafina Water Chocolate Milk …" at bounding box center [230, 111] width 21 height 31
click option "[HK] Ham & Cheese on Multigrain" at bounding box center [0, 0] width 0 height 0
click at [226, 119] on input "2" at bounding box center [225, 121] width 10 height 12
type input "3"
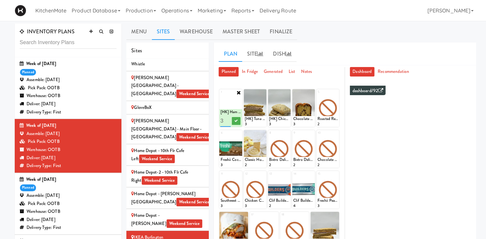
click at [226, 119] on input "3" at bounding box center [225, 121] width 10 height 12
click at [234, 119] on button at bounding box center [236, 121] width 9 height 8
click at [263, 91] on icon at bounding box center [263, 92] width 5 height 5
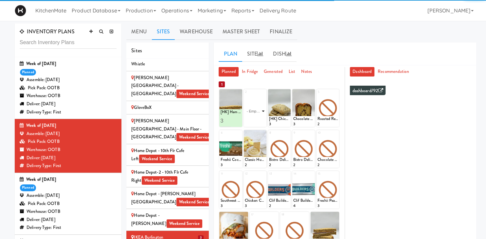
click at [245, 96] on select "- Empty - Activia Probiotic Peach Mango Smoothie Aquafina Water Chocolate Milk …" at bounding box center [255, 111] width 21 height 31
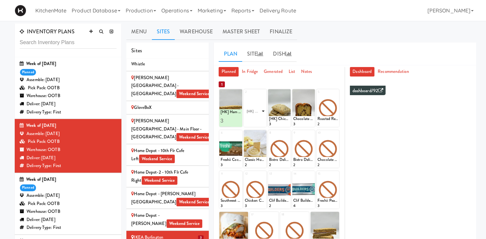
click option "[HK] Tuna Salad on Multigrain" at bounding box center [0, 0] width 0 height 0
click at [250, 119] on input "2" at bounding box center [250, 121] width 10 height 12
type input "3"
click at [250, 119] on input "3" at bounding box center [250, 121] width 10 height 12
click at [257, 122] on button at bounding box center [260, 121] width 9 height 8
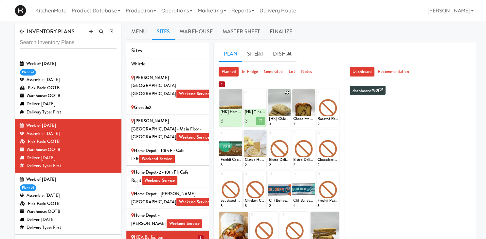
click at [288, 93] on icon at bounding box center [287, 92] width 5 height 5
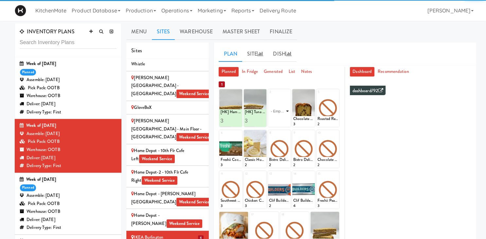
click at [285, 110] on select "- Empty - Activia Probiotic Peach Mango Smoothie Aquafina Water Chocolate Milk …" at bounding box center [279, 111] width 21 height 31
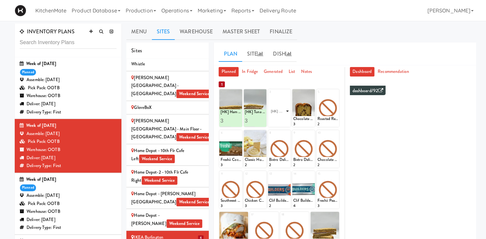
click option "[HK] Chicken & Swiss Cheese On Focaccia" at bounding box center [0, 0] width 0 height 0
type input "2"
click at [276, 119] on input "2" at bounding box center [274, 121] width 10 height 12
click at [285, 121] on icon at bounding box center [284, 121] width 3 height 4
click at [312, 93] on icon at bounding box center [311, 92] width 5 height 5
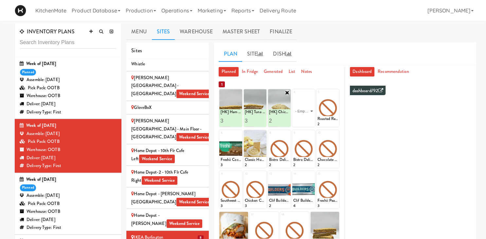
click at [293, 96] on select "- Empty - Activia Probiotic Peach Mango Smoothie Aquafina Water Chocolate Milk …" at bounding box center [303, 111] width 21 height 31
click option "Chocolate Chip Loaf Cake" at bounding box center [0, 0] width 0 height 0
click at [300, 120] on input "2" at bounding box center [298, 121] width 10 height 12
type input "3"
click at [300, 120] on input "3" at bounding box center [298, 121] width 10 height 12
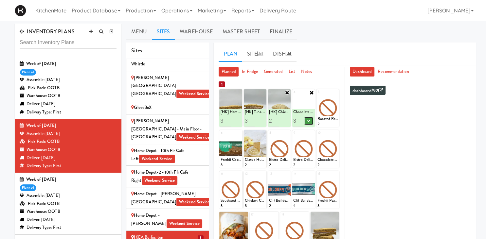
click at [311, 120] on button at bounding box center [309, 121] width 9 height 8
click at [335, 93] on icon at bounding box center [335, 92] width 5 height 5
click at [317, 96] on select "- Empty - Activia Probiotic Peach Mango Smoothie Aquafina Water Chocolate Milk …" at bounding box center [327, 111] width 21 height 31
click option "Roasted Red Pepper Hummus with Crackers" at bounding box center [0, 0] width 0 height 0
type input "1"
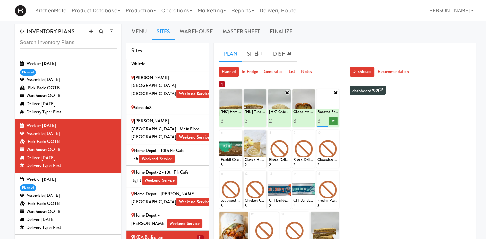
type input "3"
click at [335, 121] on button at bounding box center [333, 121] width 9 height 8
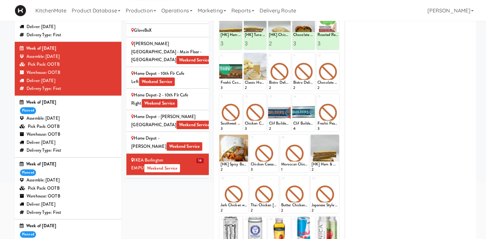
scroll to position [77, 0]
click at [239, 98] on icon at bounding box center [239, 97] width 5 height 5
click at [220, 100] on select "- Empty - Activia Probiotic Peach Mango Smoothie Aquafina Water Chocolate Milk …" at bounding box center [230, 115] width 21 height 31
click option "Rotisserie Chicken Chipotle Wrap" at bounding box center [0, 0] width 0 height 0
type input "2"
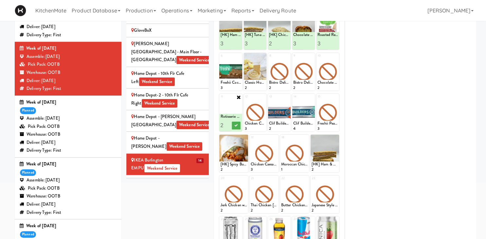
click at [228, 124] on input "2" at bounding box center [225, 125] width 10 height 12
click at [238, 127] on icon at bounding box center [235, 126] width 3 height 4
click at [290, 57] on div at bounding box center [279, 72] width 23 height 38
click at [287, 57] on icon at bounding box center [287, 56] width 5 height 5
click at [269, 59] on select "- Empty - Activia Probiotic Peach Mango Smoothie Aquafina Water Chocolate Milk …" at bounding box center [279, 74] width 21 height 31
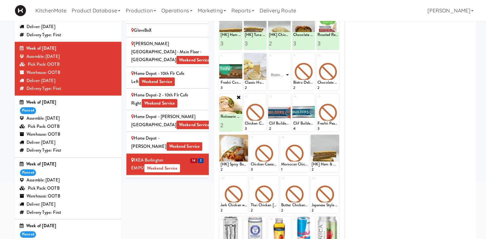
click option "Bistro Deli Box" at bounding box center [0, 0] width 0 height 0
click at [288, 86] on button at bounding box center [284, 85] width 9 height 8
click at [311, 58] on icon at bounding box center [311, 56] width 5 height 5
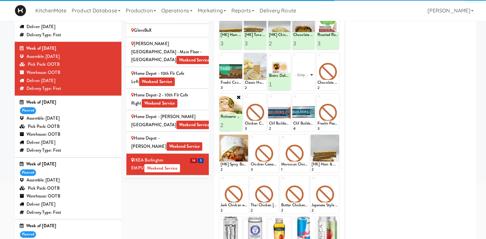
click at [293, 59] on select "- Empty - Activia Probiotic Peach Mango Smoothie Aquafina Water Chocolate Milk …" at bounding box center [303, 74] width 21 height 31
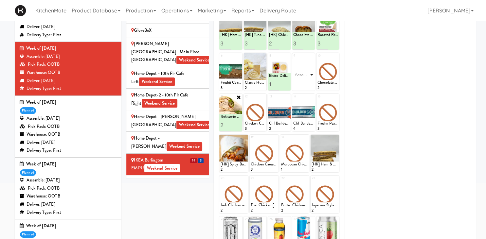
click option "Sesame Tofu Rainbow Bowl" at bounding box center [0, 0] width 0 height 0
click at [308, 86] on icon at bounding box center [308, 85] width 3 height 4
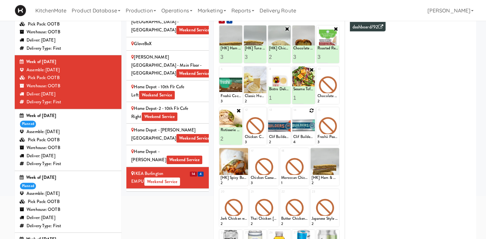
scroll to position [61, 0]
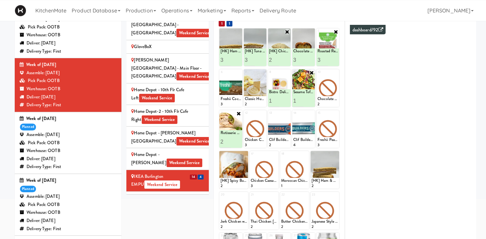
click at [178, 194] on div "IKEA Burlington Store Weekend Service" at bounding box center [167, 202] width 73 height 16
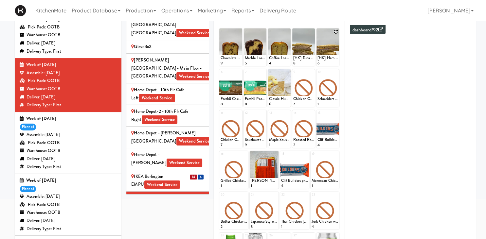
click at [336, 31] on icon at bounding box center [335, 31] width 5 height 5
click at [317, 35] on select "- Empty - Activia Probiotic Peach Mango Smoothie Aquafina Water Chocolate Milk …" at bounding box center [327, 50] width 21 height 31
click option "[HK] Ham & Cheese on Multigrain" at bounding box center [0, 0] width 0 height 0
type input "12"
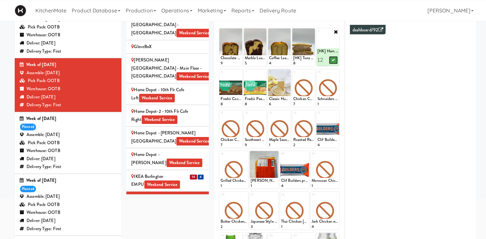
click at [333, 58] on icon at bounding box center [332, 60] width 3 height 4
click at [312, 31] on icon at bounding box center [311, 31] width 5 height 5
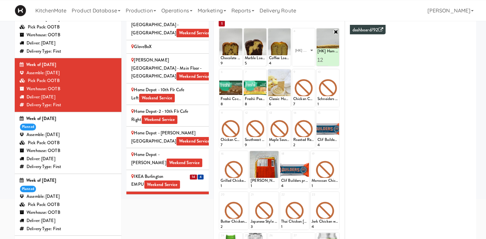
click option "[HK] Tuna Salad on Multigrain" at bounding box center [0, 0] width 0 height 0
type input "10"
click at [307, 58] on button at bounding box center [309, 60] width 9 height 8
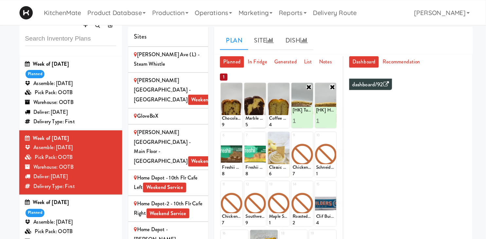
scroll to position [0, 0]
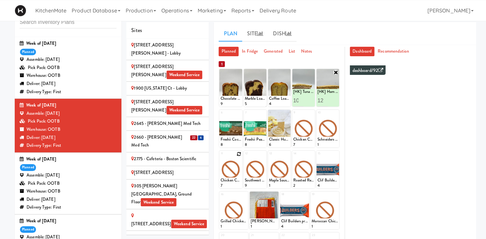
click at [239, 153] on icon at bounding box center [239, 154] width 5 height 5
click at [241, 168] on div "- Empty - Activia Probiotic Peach Mango Smoothie Aquafina Water Chocolate Milk …" at bounding box center [230, 172] width 23 height 31
click at [220, 157] on select "- Empty - Activia Probiotic Peach Mango Smoothie Aquafina Water Chocolate Milk …" at bounding box center [230, 172] width 21 height 31
click option "Bacon & Egg Breakfast Wrap" at bounding box center [0, 0] width 0 height 0
type input "6"
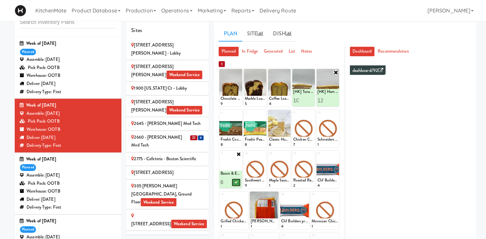
click at [237, 181] on icon at bounding box center [235, 183] width 3 height 4
click at [263, 155] on icon at bounding box center [263, 154] width 5 height 5
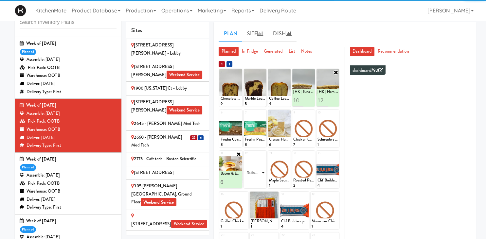
click option "Rotisserie Chicken Chipotle Wrap" at bounding box center [0, 0] width 0 height 0
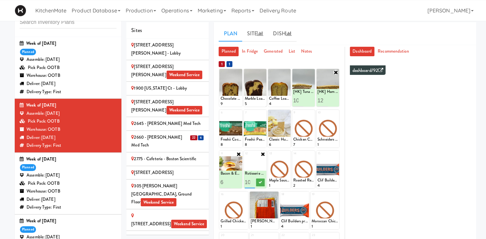
scroll to position [0, 1]
type input "10"
click at [257, 183] on button at bounding box center [260, 183] width 9 height 8
click at [286, 156] on div at bounding box center [279, 170] width 23 height 38
click at [286, 155] on icon at bounding box center [287, 154] width 5 height 5
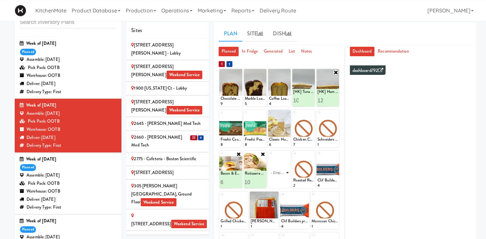
click at [269, 157] on select "- Empty - Activia Probiotic Peach Mango Smoothie Aquafina Water Chocolate Milk …" at bounding box center [279, 172] width 21 height 31
type input "1"
type input "4"
click at [284, 179] on button at bounding box center [284, 183] width 9 height 8
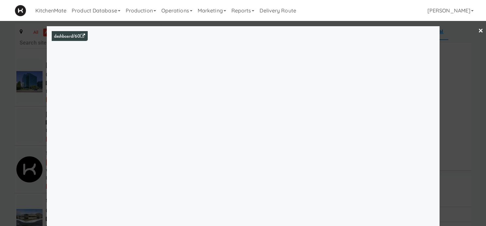
scroll to position [3339, 0]
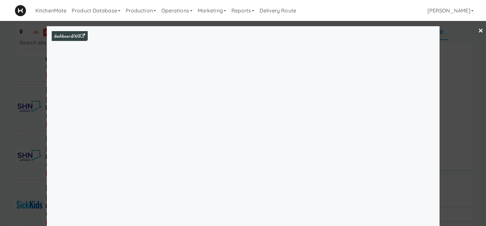
click at [43, 84] on div at bounding box center [243, 113] width 486 height 226
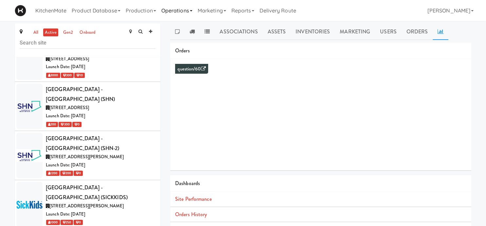
click at [181, 12] on link "Operations" at bounding box center [177, 10] width 36 height 21
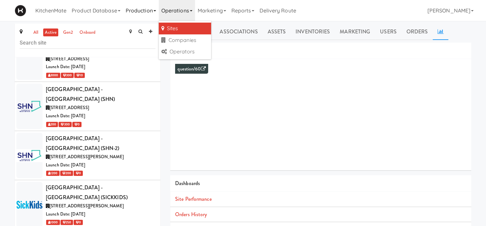
click at [149, 6] on link "Production" at bounding box center [141, 10] width 36 height 21
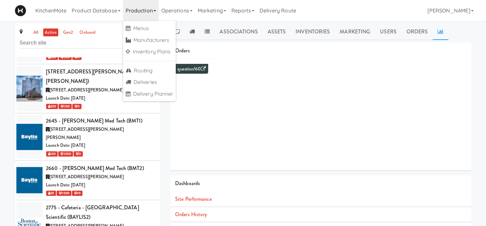
scroll to position [178, 0]
click at [80, 164] on div "2660 - [PERSON_NAME] Med Tech (BMT2)" at bounding box center [101, 169] width 110 height 10
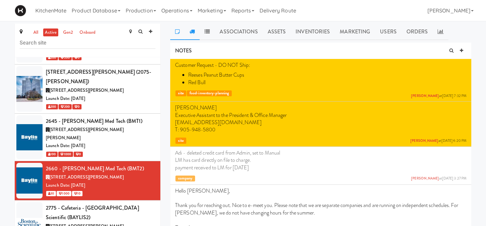
click at [193, 31] on icon at bounding box center [191, 31] width 5 height 5
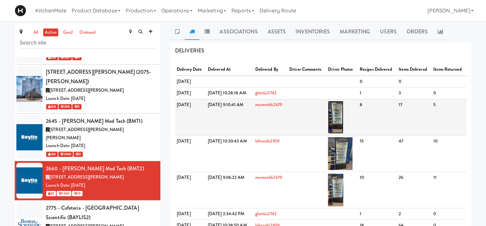
click at [343, 123] on img at bounding box center [335, 117] width 15 height 33
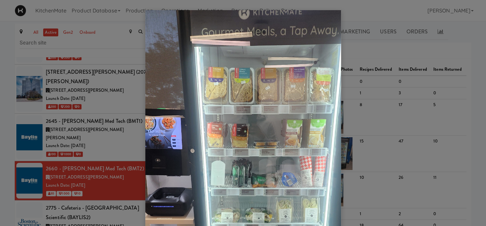
click at [358, 89] on div at bounding box center [243, 113] width 486 height 226
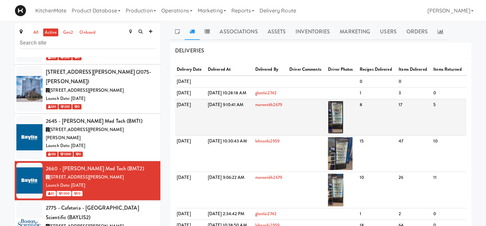
click at [343, 129] on img at bounding box center [335, 117] width 15 height 33
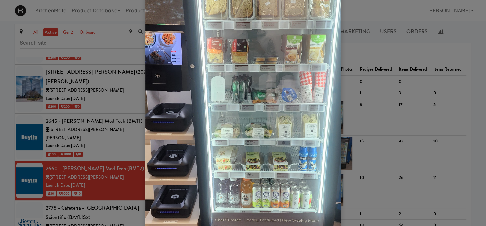
scroll to position [84, 0]
click at [62, 101] on div at bounding box center [243, 113] width 486 height 226
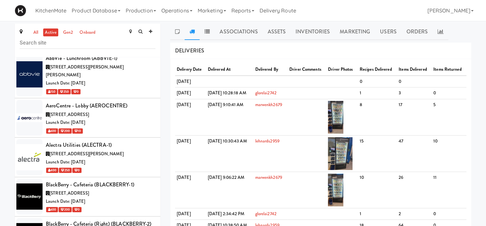
scroll to position [828, 0]
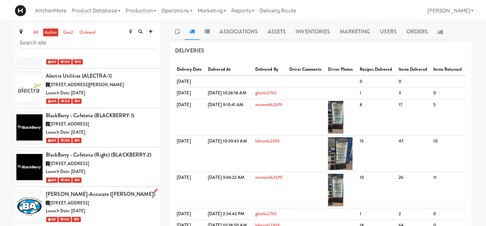
click at [86, 200] on span "[STREET_ADDRESS]" at bounding box center [69, 203] width 40 height 6
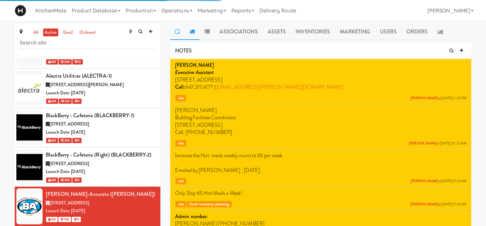
click at [197, 35] on link at bounding box center [192, 32] width 15 height 16
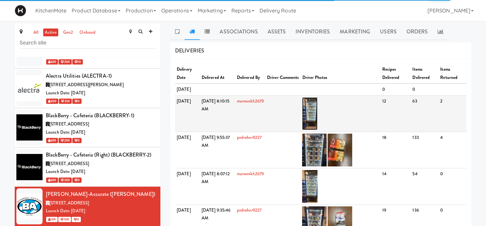
click at [317, 114] on img at bounding box center [309, 113] width 15 height 33
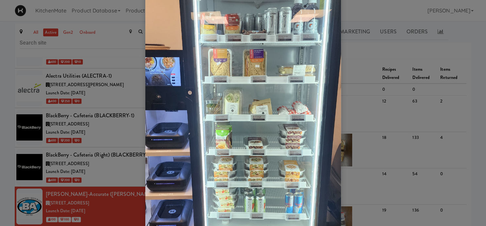
scroll to position [75, 0]
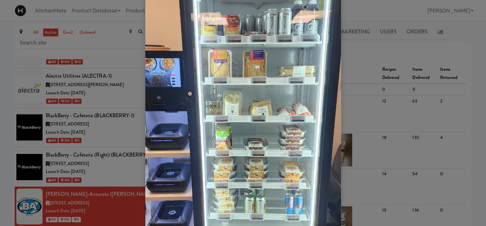
click at [91, 106] on div at bounding box center [243, 113] width 486 height 226
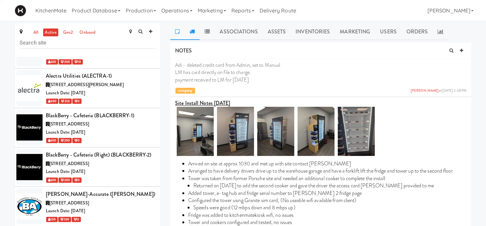
click at [192, 33] on icon at bounding box center [191, 31] width 5 height 5
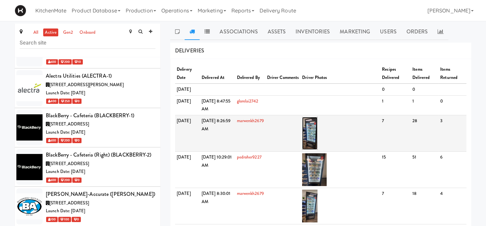
click at [317, 131] on img at bounding box center [309, 133] width 15 height 33
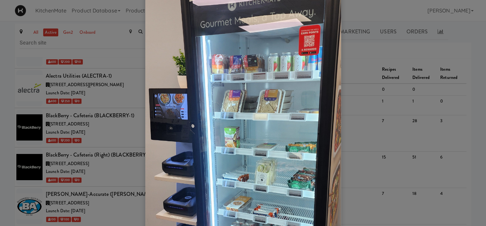
scroll to position [54, 0]
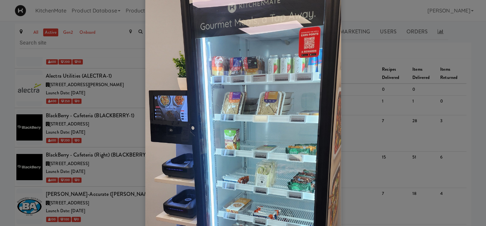
click at [94, 167] on div at bounding box center [243, 113] width 486 height 226
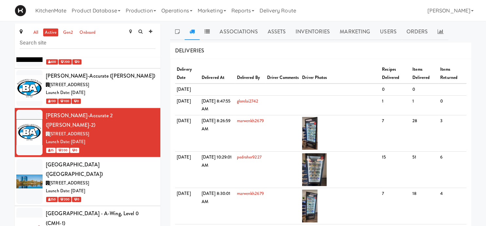
scroll to position [958, 0]
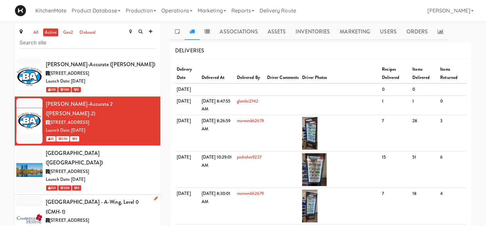
click at [118, 216] on div "[STREET_ADDRESS]" at bounding box center [101, 220] width 110 height 8
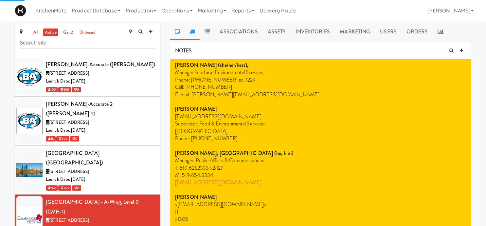
click at [197, 31] on link at bounding box center [192, 32] width 15 height 16
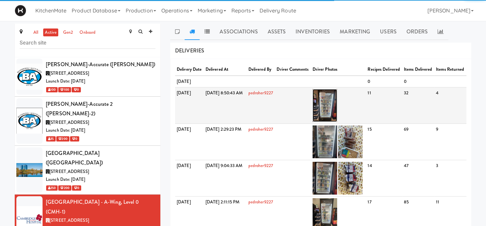
click at [337, 122] on img at bounding box center [324, 105] width 25 height 33
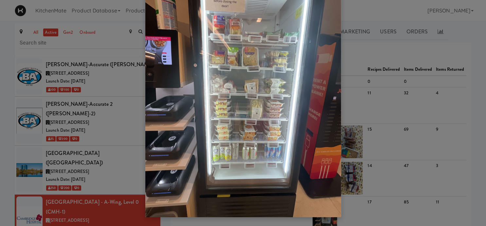
scroll to position [55, 0]
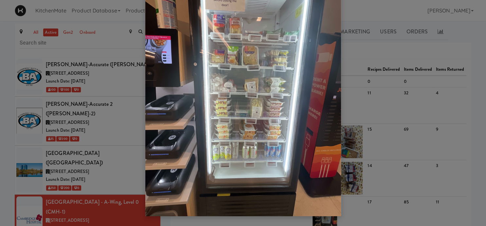
click at [456, 76] on div at bounding box center [243, 113] width 486 height 226
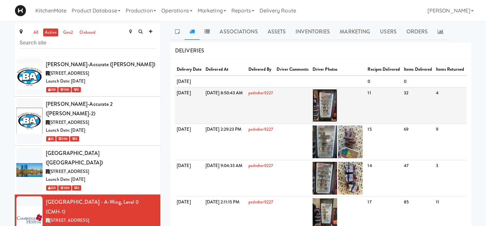
click at [337, 122] on img at bounding box center [324, 105] width 25 height 33
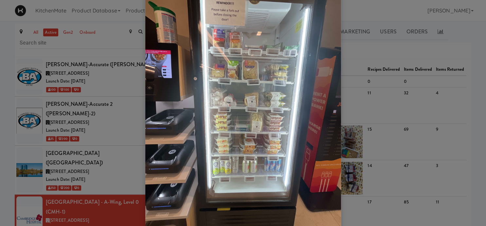
scroll to position [41, 0]
click at [55, 124] on div at bounding box center [243, 113] width 486 height 226
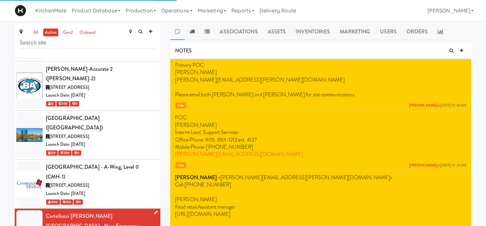
scroll to position [994, 0]
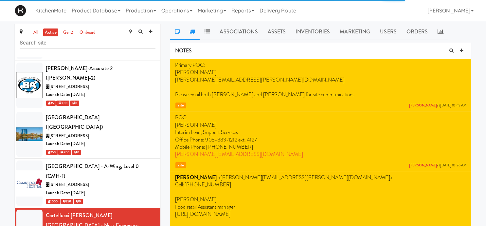
click at [189, 32] on link at bounding box center [192, 32] width 15 height 16
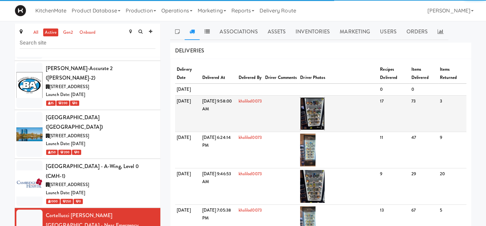
click at [324, 112] on img at bounding box center [312, 113] width 25 height 33
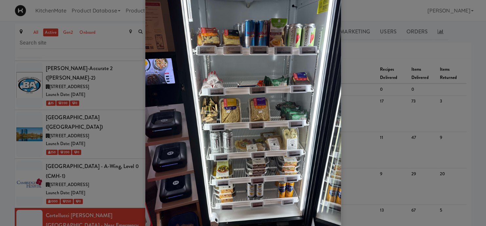
scroll to position [19, 0]
click at [97, 177] on div at bounding box center [243, 113] width 486 height 226
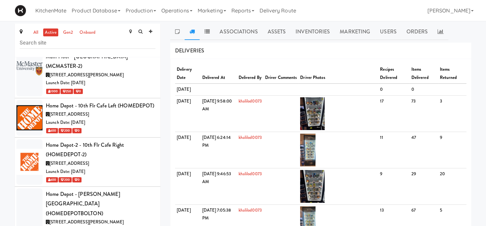
scroll to position [1642, 0]
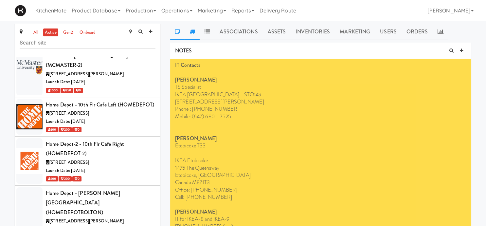
click at [190, 26] on link at bounding box center [192, 32] width 15 height 16
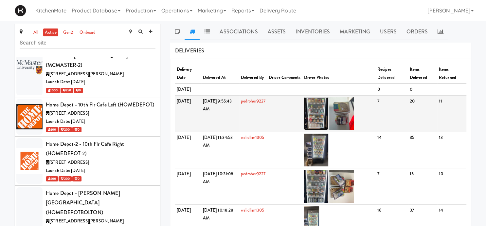
click at [327, 122] on img at bounding box center [316, 113] width 25 height 33
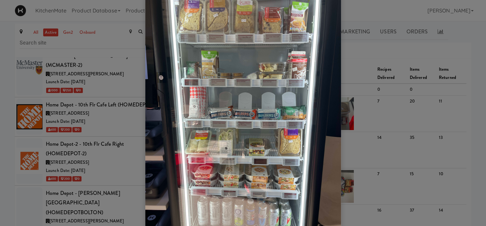
click at [363, 108] on div at bounding box center [243, 113] width 486 height 226
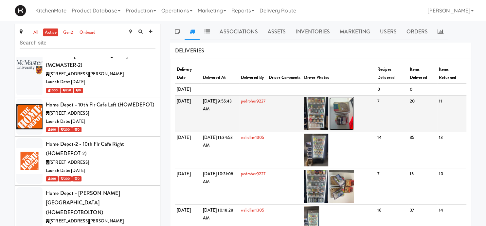
click at [353, 120] on img at bounding box center [341, 113] width 25 height 33
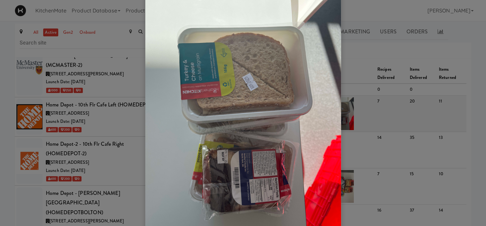
click at [353, 120] on div at bounding box center [243, 113] width 486 height 226
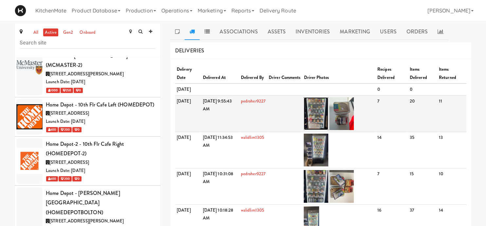
click at [328, 116] on img at bounding box center [316, 113] width 25 height 33
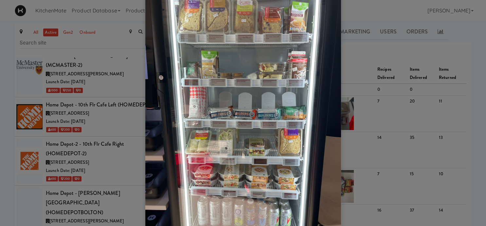
click at [82, 160] on div at bounding box center [243, 113] width 486 height 226
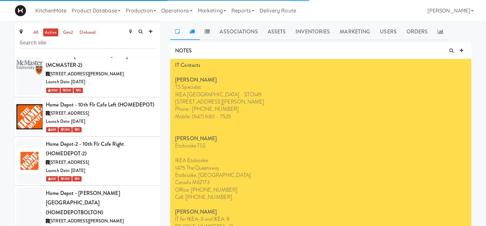
click at [195, 31] on link at bounding box center [192, 32] width 15 height 16
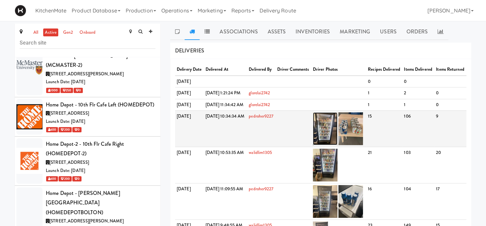
click at [337, 145] on img at bounding box center [325, 128] width 25 height 33
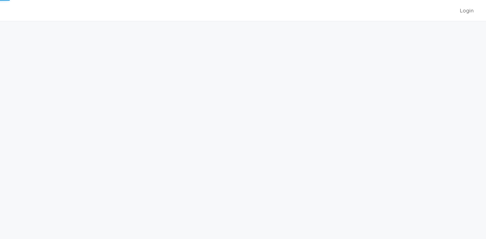
scroll to position [21, 0]
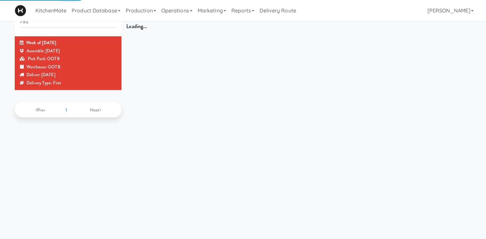
drag, startPoint x: 47, startPoint y: 24, endPoint x: -17, endPoint y: 28, distance: 63.6
click at [20, 28] on input "751" at bounding box center [68, 22] width 97 height 12
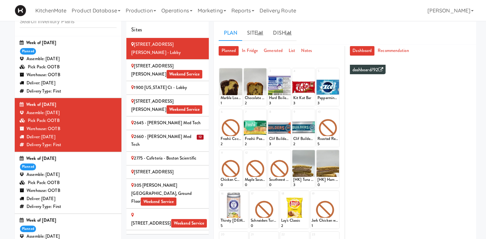
click at [61, 190] on div "Warehouse: OOTB" at bounding box center [68, 191] width 97 height 8
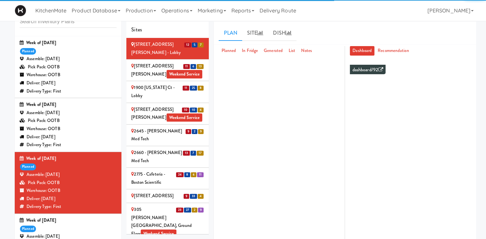
scroll to position [75, 0]
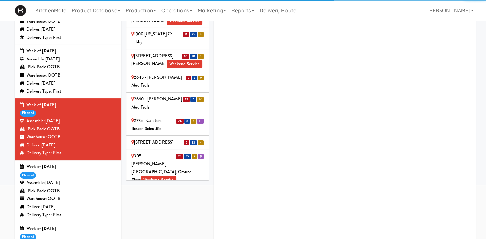
click at [153, 95] on div "2660 - Baylis Med Tech" at bounding box center [167, 103] width 73 height 16
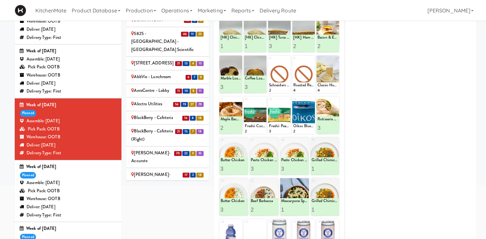
scroll to position [282, 0]
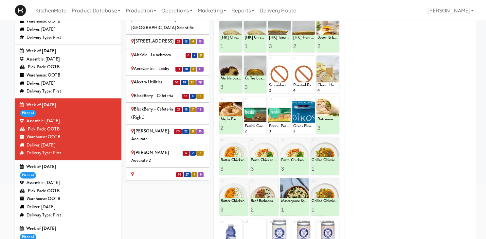
click at [160, 127] on div "Bothwell-Accurate" at bounding box center [167, 135] width 73 height 16
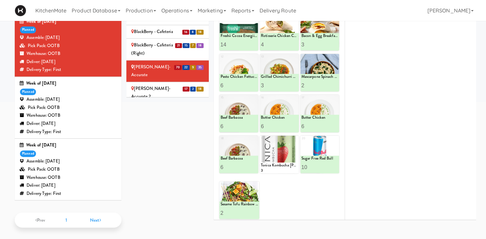
scroll to position [263, 0]
click at [152, 84] on div "Bothwell-Accurate 2" at bounding box center [167, 92] width 73 height 16
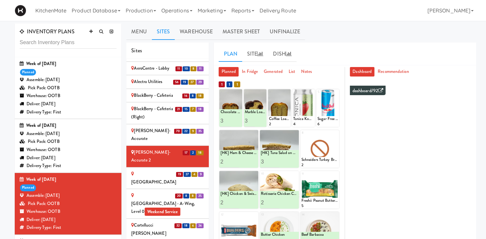
scroll to position [358, 0]
click at [175, 191] on div "Cambridge Memorial Hospital - A-Wing, Level 0 Weekend Service" at bounding box center [167, 203] width 73 height 24
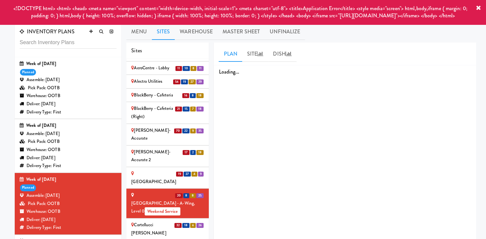
click at [168, 207] on span "Weekend Service" at bounding box center [163, 211] width 36 height 9
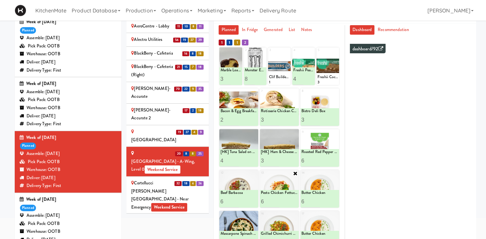
scroll to position [40, 0]
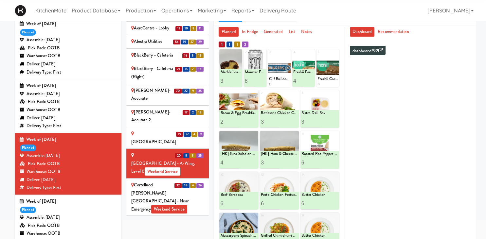
click at [147, 181] on div "Cortellucci Vaughan Hospital - near Emergency Weekend Service" at bounding box center [167, 197] width 73 height 32
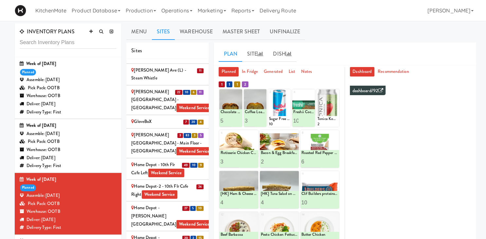
scroll to position [653, 0]
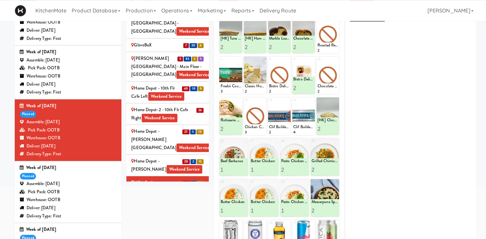
scroll to position [74, 0]
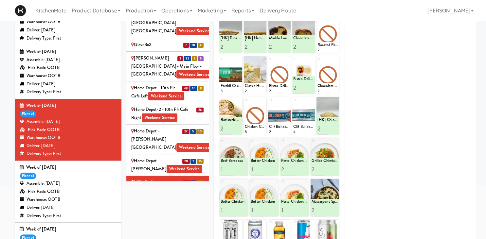
click at [154, 201] on div "IKEA Burlington Store Weekend Service" at bounding box center [167, 209] width 73 height 16
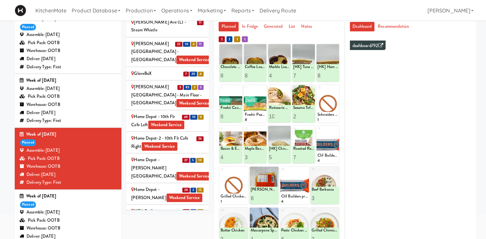
scroll to position [46, 0]
